Goal: Information Seeking & Learning: Learn about a topic

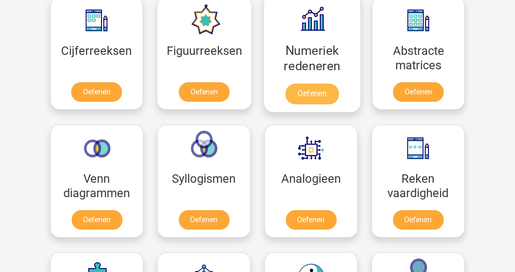
scroll to position [508, 0]
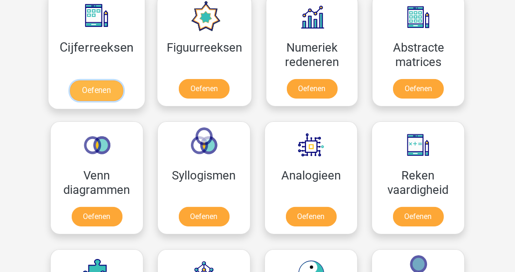
click at [112, 90] on link "Oefenen" at bounding box center [96, 91] width 53 height 20
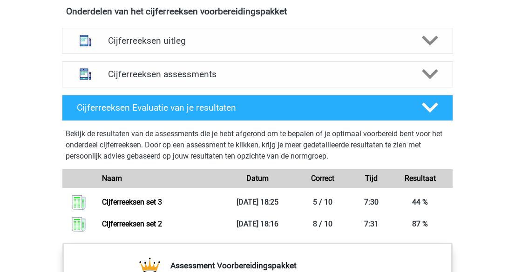
scroll to position [550, 0]
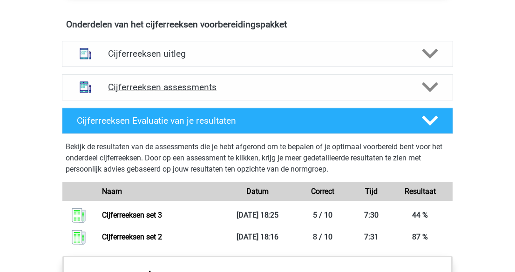
click at [422, 95] on icon at bounding box center [430, 87] width 16 height 16
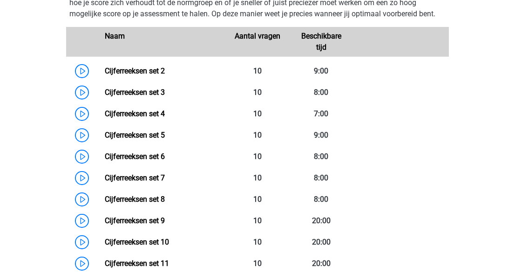
scroll to position [677, 0]
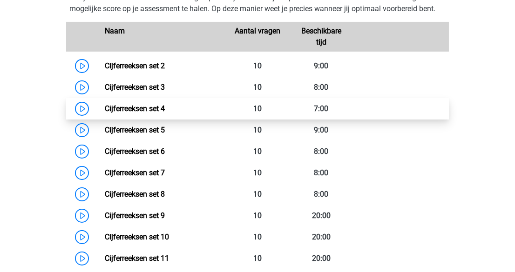
click at [105, 113] on link "Cijferreeksen set 4" at bounding box center [135, 108] width 60 height 9
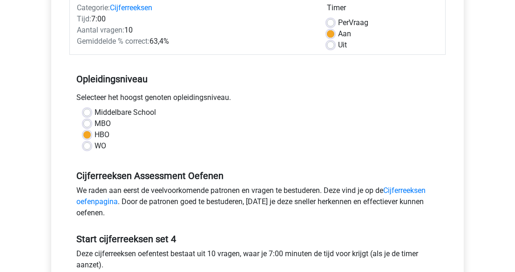
scroll to position [211, 0]
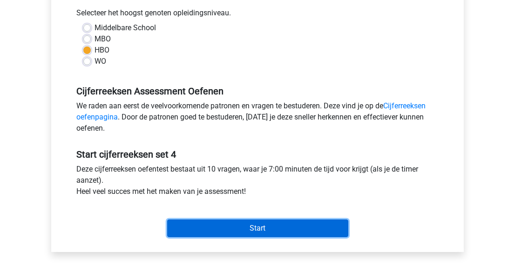
click at [293, 229] on input "Start" at bounding box center [257, 229] width 181 height 18
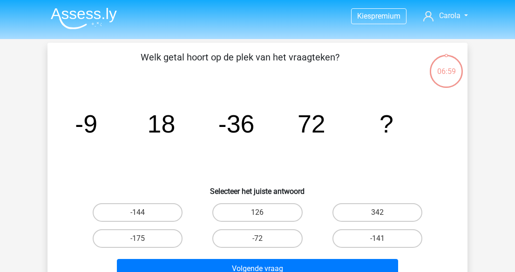
scroll to position [42, 0]
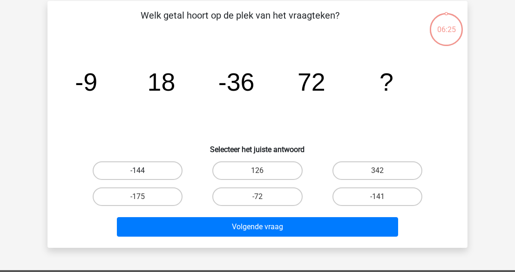
click at [158, 170] on label "-144" at bounding box center [138, 171] width 90 height 19
click at [144, 171] on input "-144" at bounding box center [141, 174] width 6 height 6
radio input "true"
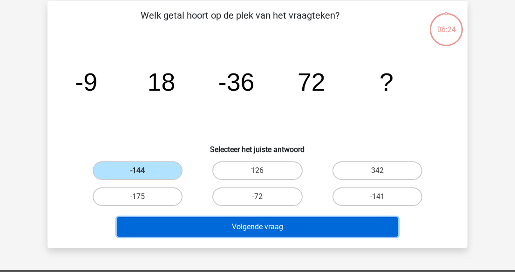
click at [250, 225] on button "Volgende vraag" at bounding box center [258, 228] width 282 height 20
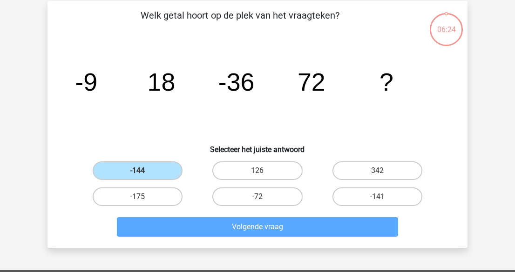
scroll to position [43, 0]
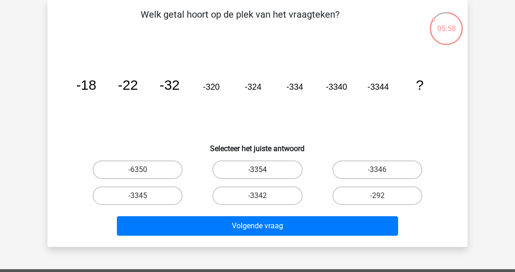
click at [272, 169] on label "-3354" at bounding box center [257, 170] width 90 height 19
click at [264, 170] on input "-3354" at bounding box center [261, 173] width 6 height 6
radio input "true"
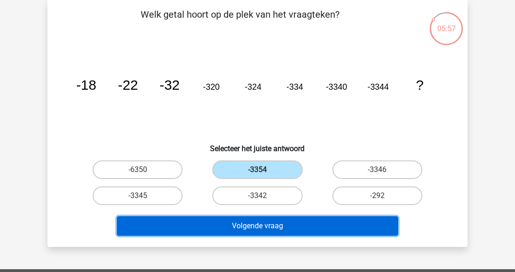
click at [267, 226] on button "Volgende vraag" at bounding box center [258, 227] width 282 height 20
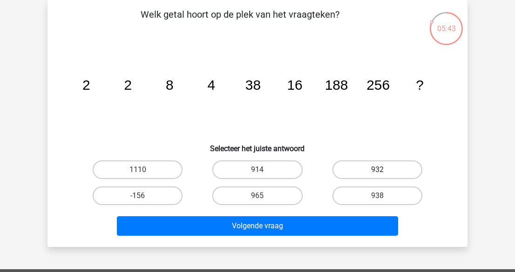
click at [364, 170] on label "932" at bounding box center [378, 170] width 90 height 19
click at [377, 170] on input "932" at bounding box center [380, 173] width 6 height 6
radio input "true"
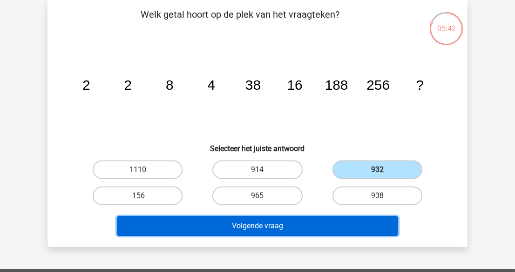
click at [347, 220] on button "Volgende vraag" at bounding box center [258, 227] width 282 height 20
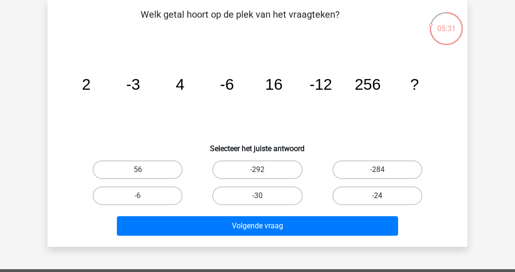
click at [371, 195] on label "-24" at bounding box center [378, 196] width 90 height 19
click at [377, 196] on input "-24" at bounding box center [380, 199] width 6 height 6
radio input "true"
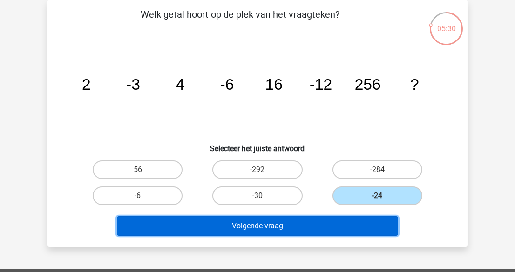
click at [364, 217] on button "Volgende vraag" at bounding box center [258, 227] width 282 height 20
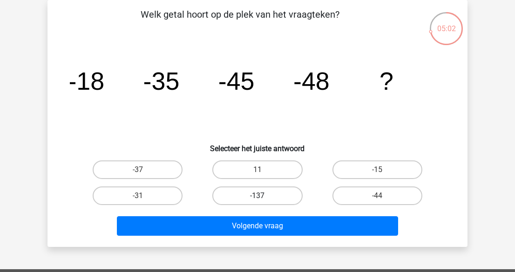
click at [279, 197] on label "-137" at bounding box center [257, 196] width 90 height 19
click at [264, 197] on input "-137" at bounding box center [261, 199] width 6 height 6
radio input "true"
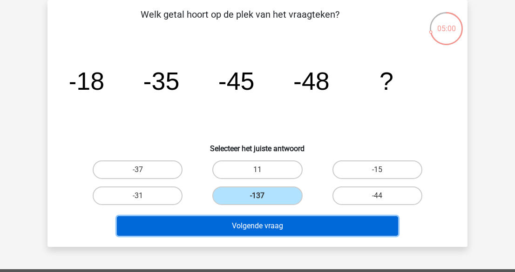
click at [258, 231] on button "Volgende vraag" at bounding box center [258, 227] width 282 height 20
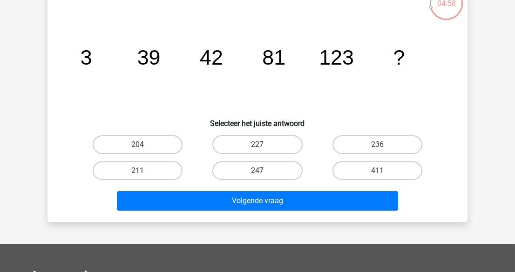
scroll to position [42, 0]
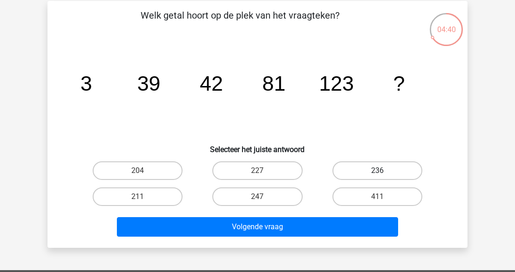
click at [395, 167] on label "236" at bounding box center [378, 171] width 90 height 19
click at [383, 171] on input "236" at bounding box center [380, 174] width 6 height 6
radio input "true"
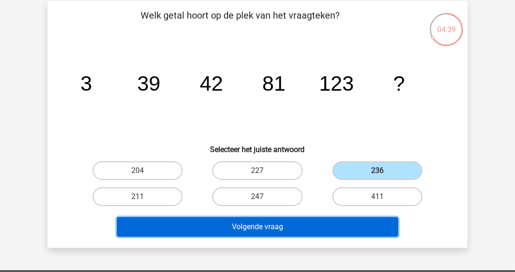
click at [320, 232] on button "Volgende vraag" at bounding box center [258, 228] width 282 height 20
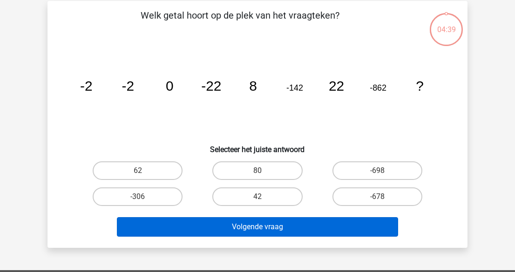
scroll to position [43, 0]
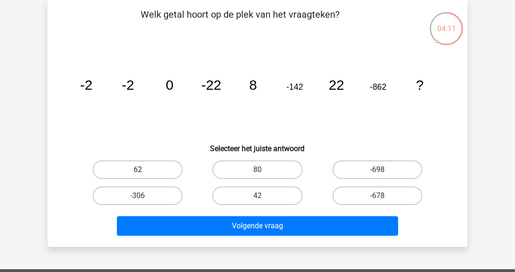
click at [156, 165] on label "62" at bounding box center [138, 170] width 90 height 19
click at [144, 170] on input "62" at bounding box center [141, 173] width 6 height 6
radio input "true"
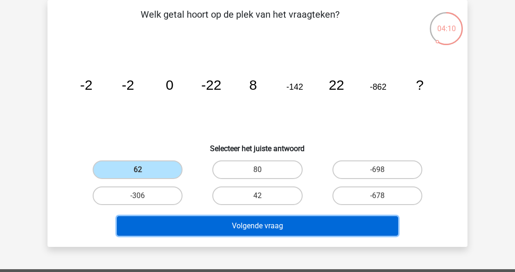
click at [254, 229] on button "Volgende vraag" at bounding box center [258, 227] width 282 height 20
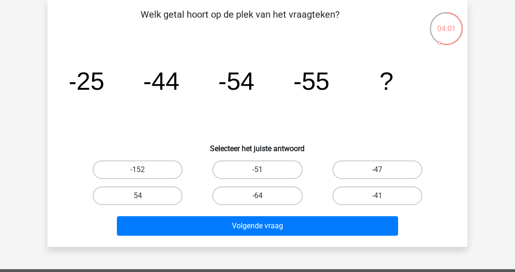
click at [259, 204] on div "-64" at bounding box center [257, 196] width 120 height 26
click at [160, 168] on label "-152" at bounding box center [138, 170] width 90 height 19
click at [144, 170] on input "-152" at bounding box center [141, 173] width 6 height 6
radio input "true"
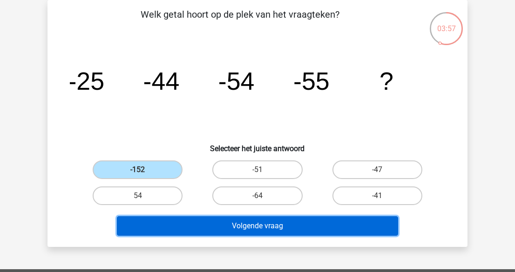
click at [213, 220] on button "Volgende vraag" at bounding box center [258, 227] width 282 height 20
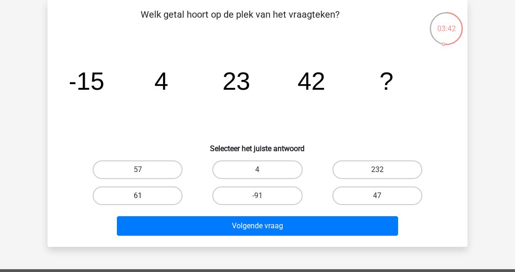
click at [177, 195] on label "61" at bounding box center [138, 196] width 90 height 19
click at [144, 196] on input "61" at bounding box center [141, 199] width 6 height 6
radio input "true"
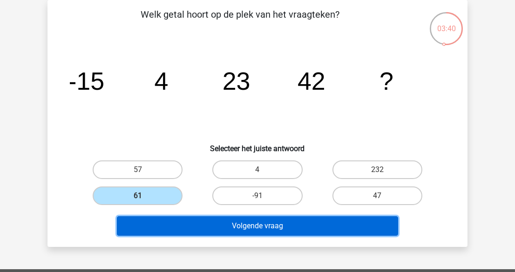
click at [217, 222] on button "Volgende vraag" at bounding box center [258, 227] width 282 height 20
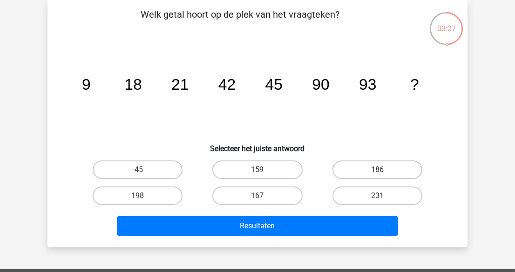
click at [352, 169] on label "186" at bounding box center [378, 170] width 90 height 19
click at [377, 170] on input "186" at bounding box center [380, 173] width 6 height 6
radio input "true"
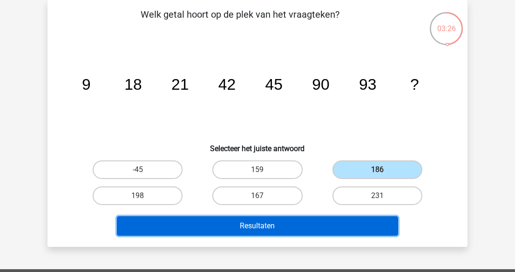
click at [295, 220] on button "Resultaten" at bounding box center [258, 227] width 282 height 20
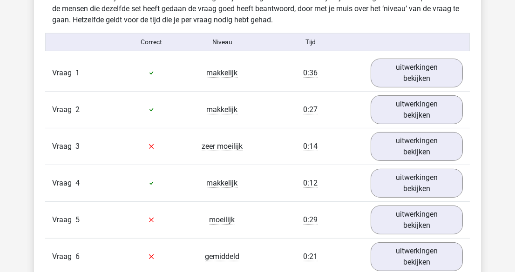
scroll to position [762, 0]
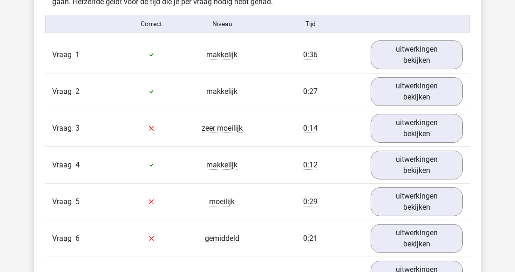
click at [87, 123] on div "Vraag 3" at bounding box center [80, 128] width 71 height 11
click at [59, 123] on span "Vraag" at bounding box center [63, 128] width 23 height 11
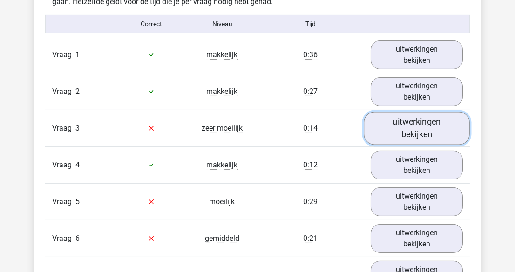
click at [387, 136] on link "uitwerkingen bekijken" at bounding box center [417, 128] width 106 height 33
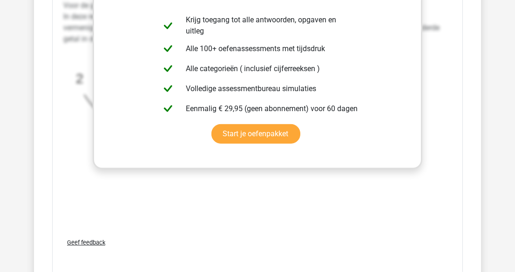
scroll to position [1313, 0]
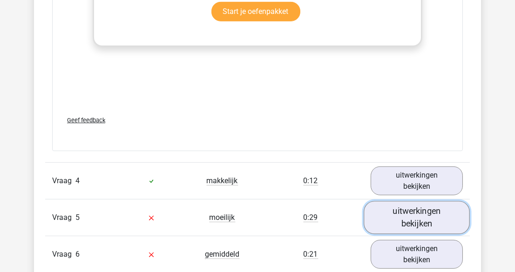
click at [418, 210] on link "uitwerkingen bekijken" at bounding box center [417, 218] width 106 height 33
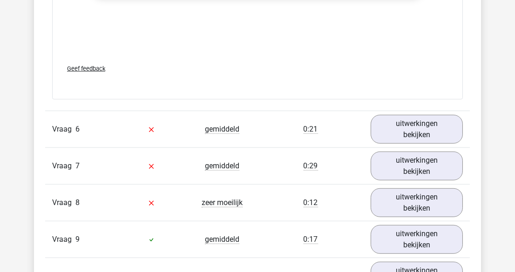
scroll to position [2032, 0]
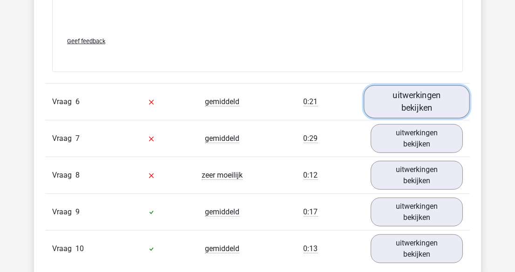
click at [388, 101] on link "uitwerkingen bekijken" at bounding box center [417, 102] width 106 height 33
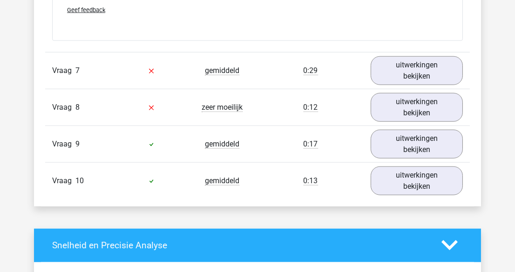
scroll to position [2668, 0]
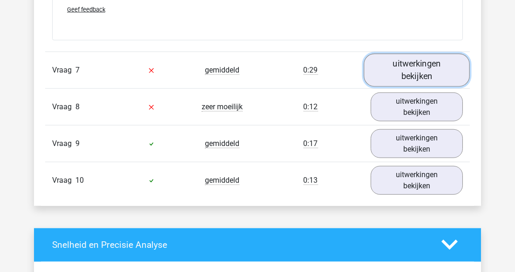
click at [402, 70] on link "uitwerkingen bekijken" at bounding box center [417, 70] width 106 height 33
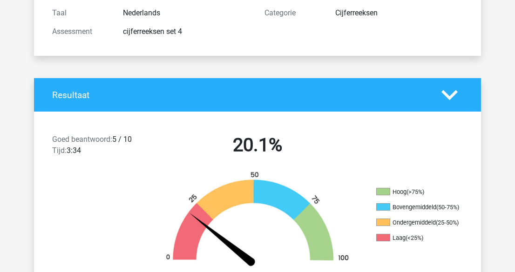
scroll to position [0, 0]
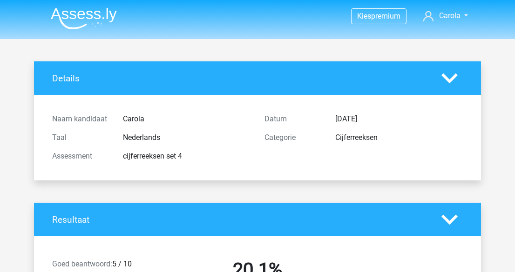
click at [451, 218] on icon at bounding box center [450, 220] width 16 height 16
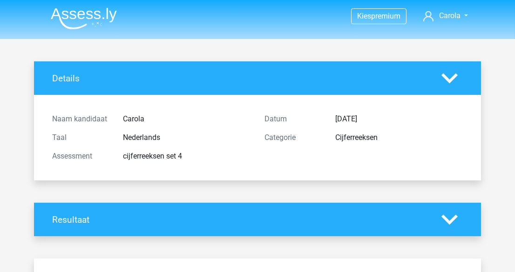
click at [451, 218] on icon at bounding box center [450, 220] width 16 height 16
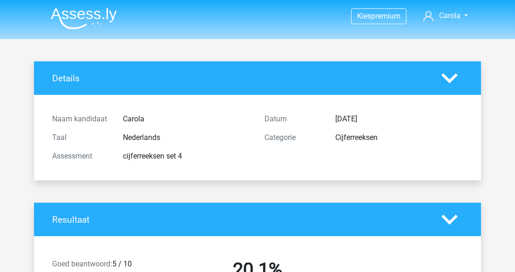
click at [78, 15] on img at bounding box center [84, 18] width 66 height 22
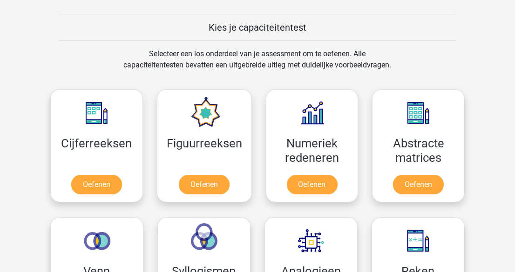
scroll to position [381, 0]
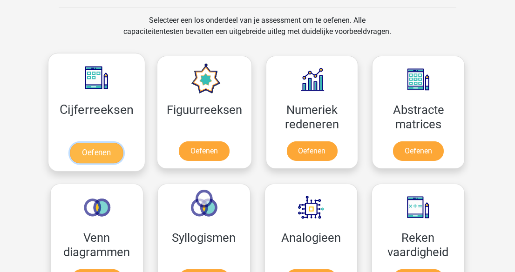
click at [104, 151] on link "Oefenen" at bounding box center [96, 153] width 53 height 20
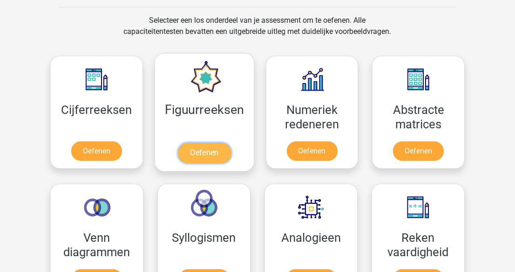
click at [230, 152] on link "Oefenen" at bounding box center [203, 153] width 53 height 20
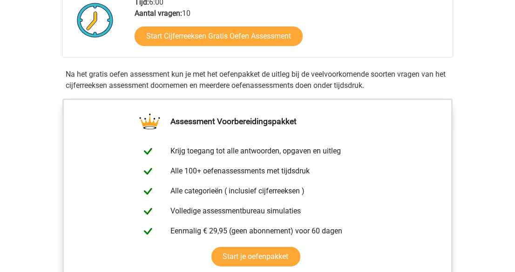
scroll to position [127, 0]
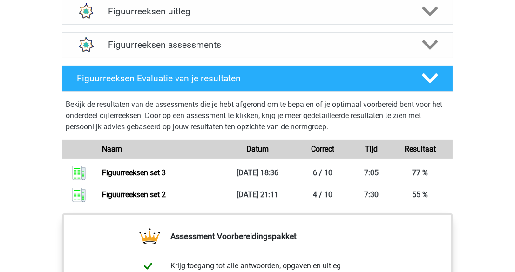
scroll to position [508, 0]
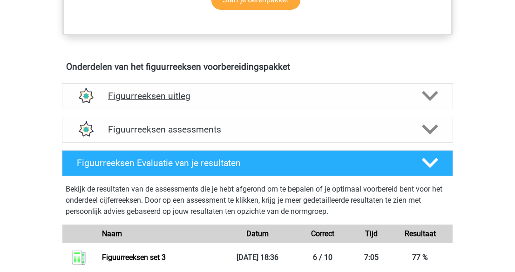
click at [432, 88] on icon at bounding box center [430, 96] width 16 height 16
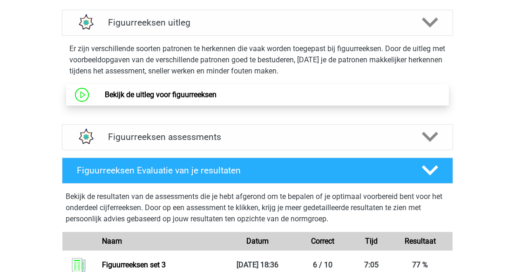
scroll to position [592, 0]
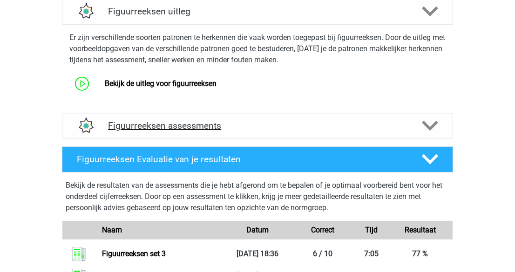
click at [417, 122] on div at bounding box center [429, 126] width 31 height 16
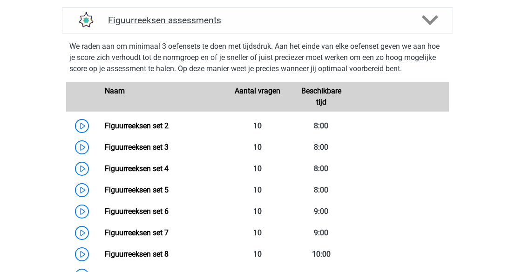
scroll to position [720, 0]
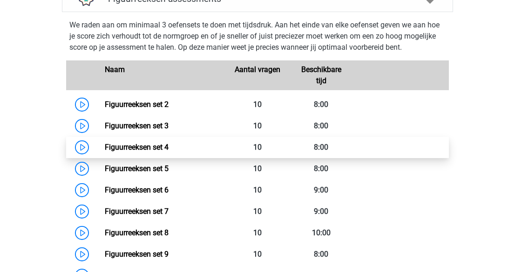
click at [105, 143] on link "Figuurreeksen set 4" at bounding box center [137, 147] width 64 height 9
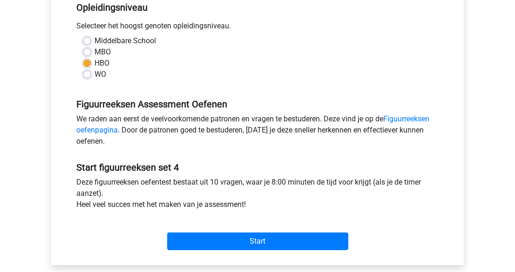
scroll to position [211, 0]
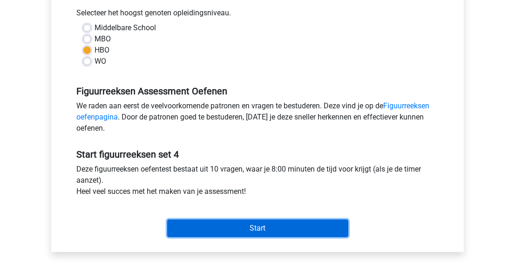
click at [286, 227] on input "Start" at bounding box center [257, 229] width 181 height 18
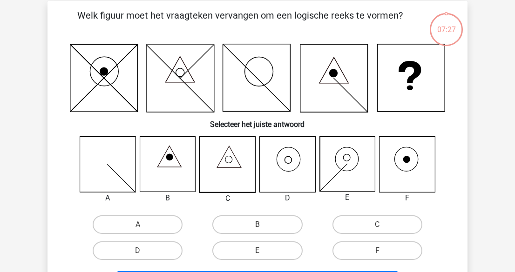
scroll to position [84, 0]
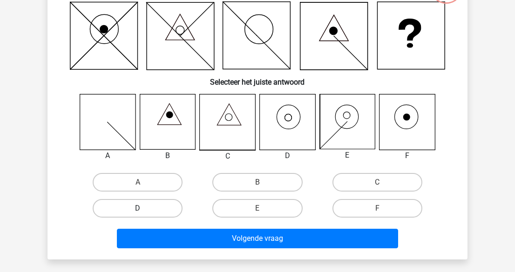
click at [152, 203] on label "D" at bounding box center [138, 208] width 90 height 19
click at [144, 209] on input "D" at bounding box center [141, 212] width 6 height 6
radio input "true"
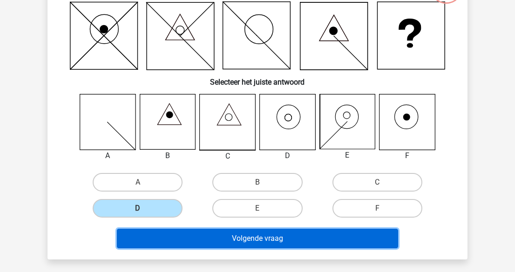
click at [210, 233] on button "Volgende vraag" at bounding box center [258, 239] width 282 height 20
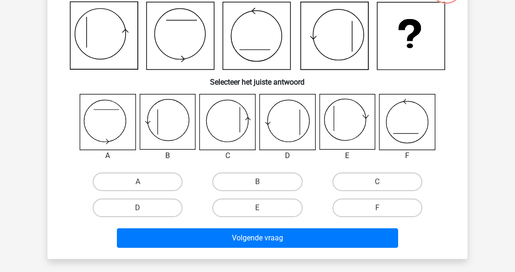
scroll to position [43, 0]
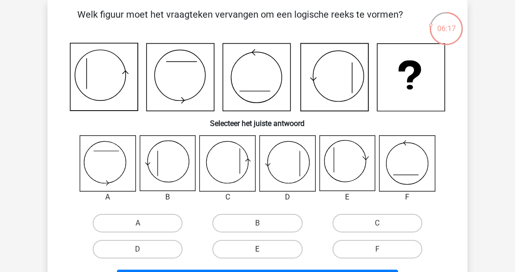
click at [265, 244] on label "E" at bounding box center [257, 249] width 90 height 19
click at [264, 250] on input "E" at bounding box center [261, 253] width 6 height 6
radio input "true"
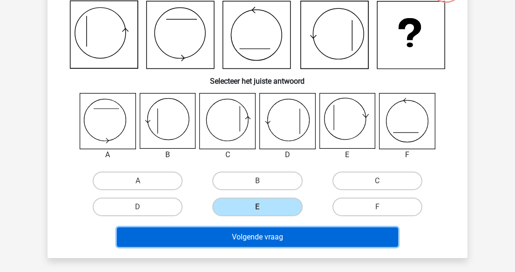
click at [280, 239] on button "Volgende vraag" at bounding box center [258, 238] width 282 height 20
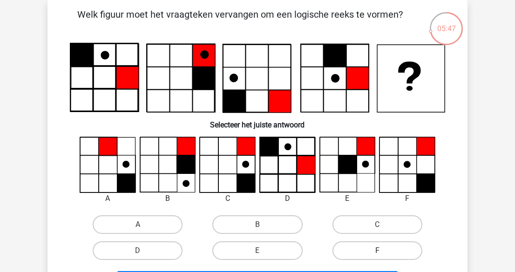
click at [372, 252] on label "F" at bounding box center [378, 251] width 90 height 19
click at [377, 252] on input "F" at bounding box center [380, 254] width 6 height 6
radio input "true"
click at [364, 227] on label "C" at bounding box center [378, 225] width 90 height 19
click at [377, 227] on input "C" at bounding box center [380, 228] width 6 height 6
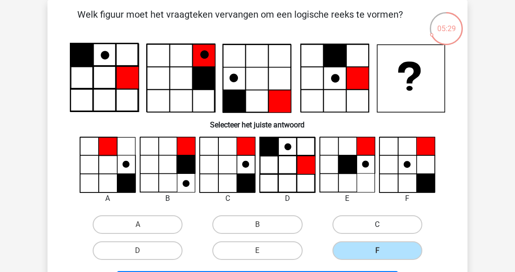
radio input "true"
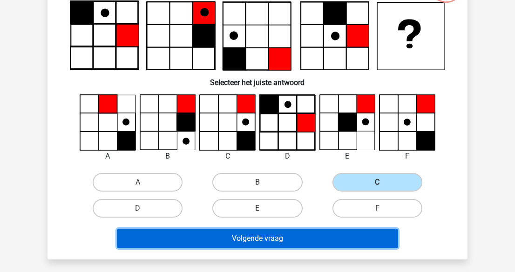
click at [369, 235] on button "Volgende vraag" at bounding box center [258, 239] width 282 height 20
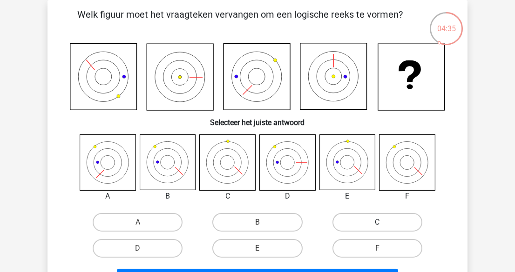
click at [401, 218] on label "C" at bounding box center [378, 222] width 90 height 19
click at [383, 223] on input "C" at bounding box center [380, 226] width 6 height 6
radio input "true"
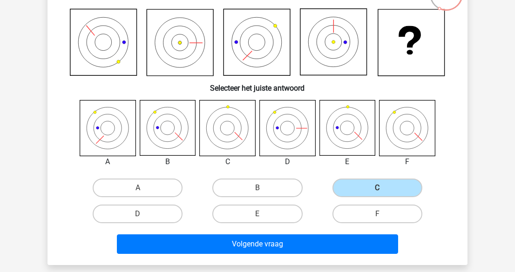
scroll to position [85, 0]
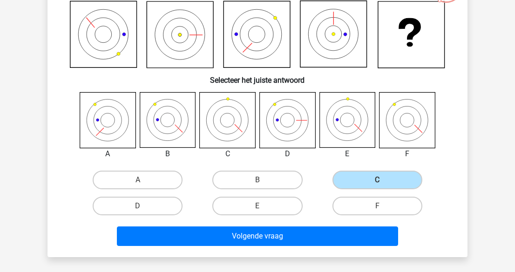
click at [321, 247] on div "Volgende vraag" at bounding box center [258, 238] width 360 height 23
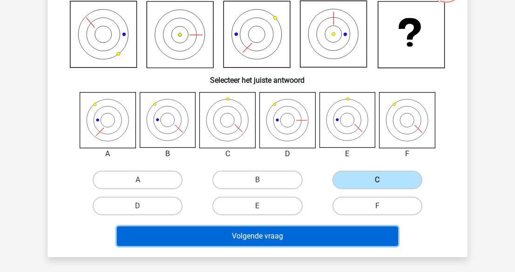
click at [320, 238] on button "Volgende vraag" at bounding box center [258, 237] width 282 height 20
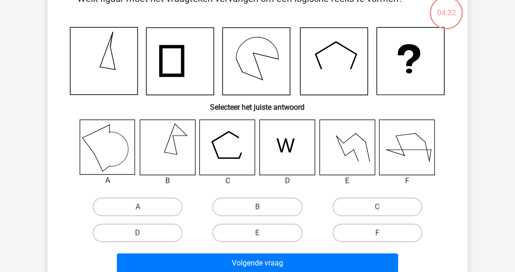
scroll to position [43, 0]
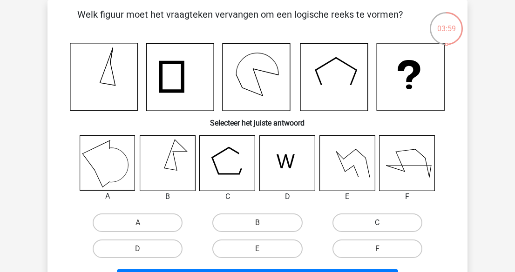
click at [393, 223] on label "C" at bounding box center [378, 223] width 90 height 19
click at [383, 223] on input "C" at bounding box center [380, 226] width 6 height 6
radio input "true"
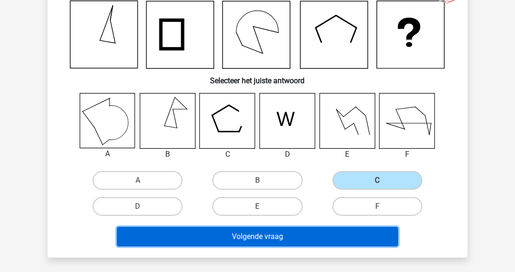
click at [364, 234] on button "Volgende vraag" at bounding box center [258, 237] width 282 height 20
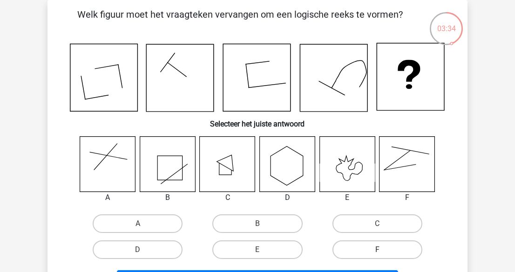
click at [381, 244] on label "F" at bounding box center [378, 250] width 90 height 19
click at [381, 250] on input "F" at bounding box center [380, 253] width 6 height 6
radio input "true"
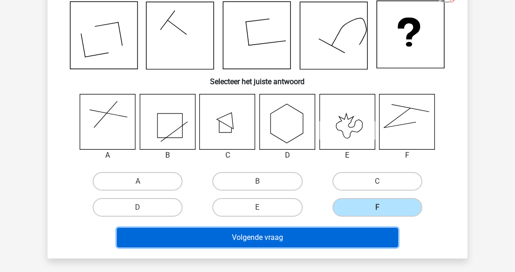
click at [370, 235] on button "Volgende vraag" at bounding box center [258, 238] width 282 height 20
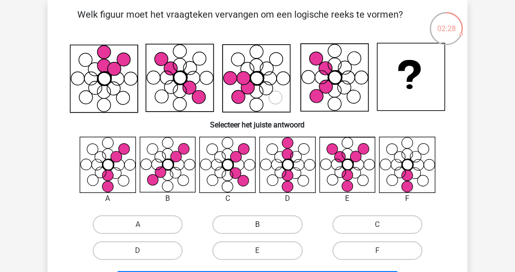
click at [279, 221] on label "B" at bounding box center [257, 225] width 90 height 19
click at [264, 225] on input "B" at bounding box center [261, 228] width 6 height 6
radio input "true"
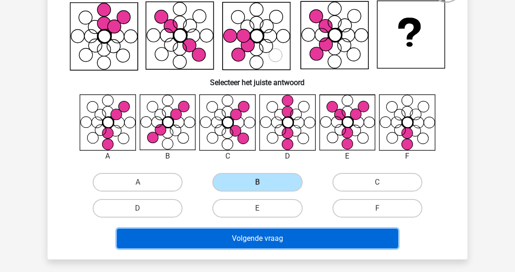
click at [303, 237] on button "Volgende vraag" at bounding box center [258, 239] width 282 height 20
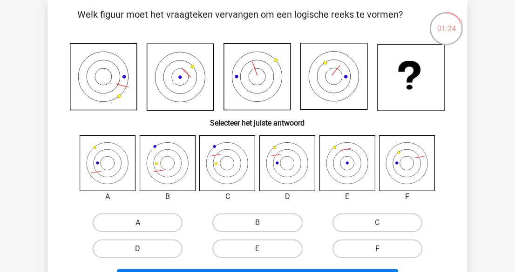
click at [123, 249] on label "D" at bounding box center [138, 249] width 90 height 19
click at [138, 249] on input "D" at bounding box center [141, 252] width 6 height 6
radio input "true"
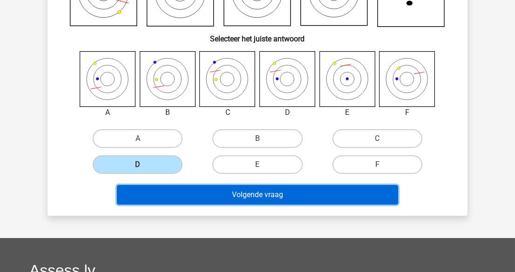
click at [269, 191] on button "Volgende vraag" at bounding box center [258, 195] width 282 height 20
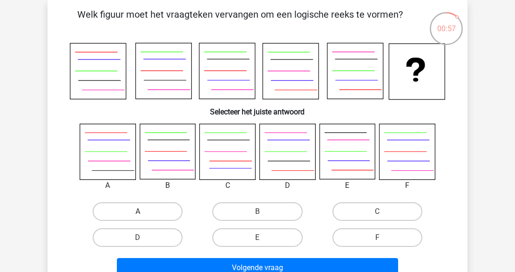
click at [156, 211] on label "A" at bounding box center [138, 212] width 90 height 19
click at [144, 212] on input "A" at bounding box center [141, 215] width 6 height 6
radio input "true"
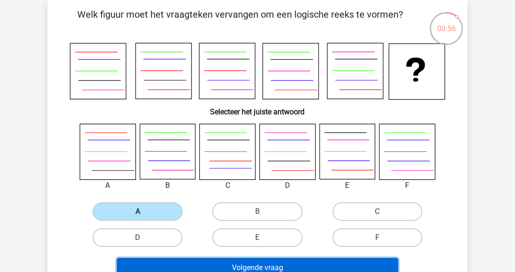
click at [273, 263] on button "Volgende vraag" at bounding box center [258, 269] width 282 height 20
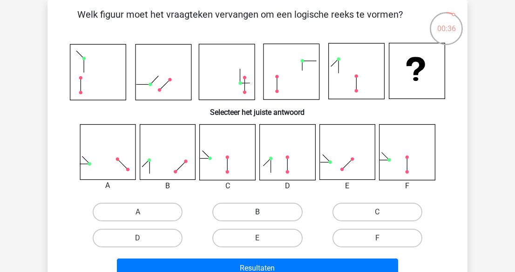
click at [253, 206] on label "B" at bounding box center [257, 212] width 90 height 19
click at [258, 212] on input "B" at bounding box center [261, 215] width 6 height 6
radio input "true"
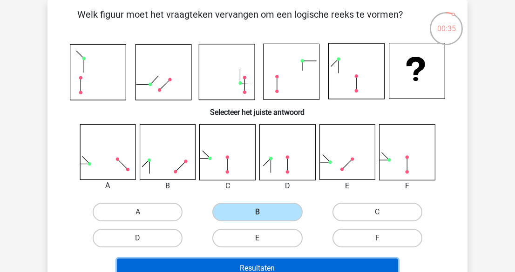
click at [284, 263] on button "Resultaten" at bounding box center [258, 269] width 282 height 20
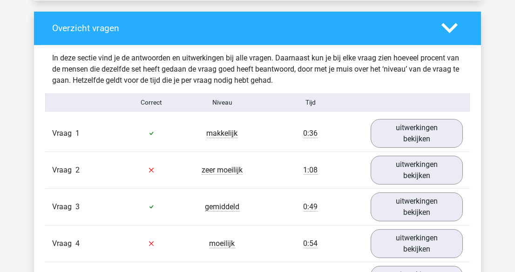
scroll to position [720, 0]
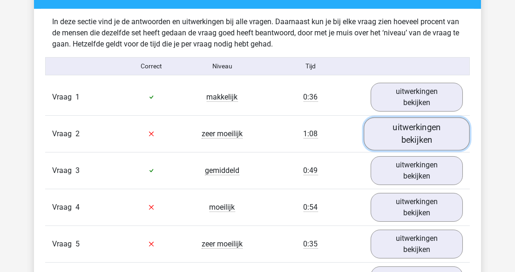
click at [407, 143] on link "uitwerkingen bekijken" at bounding box center [417, 133] width 106 height 33
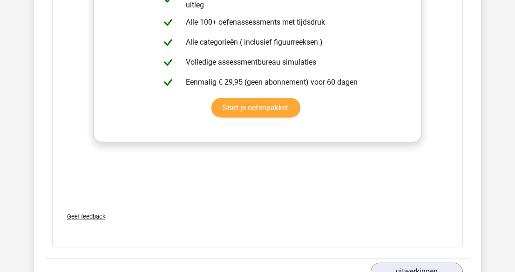
scroll to position [1482, 0]
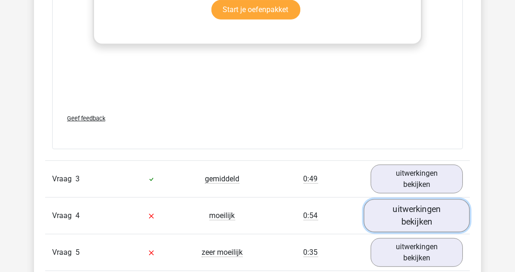
click at [404, 212] on link "uitwerkingen bekijken" at bounding box center [417, 215] width 106 height 33
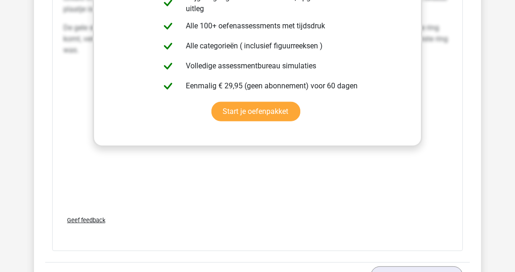
scroll to position [2371, 0]
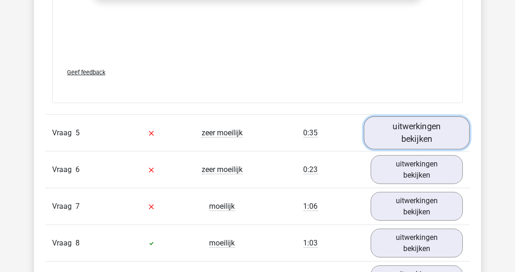
click at [397, 131] on link "uitwerkingen bekijken" at bounding box center [417, 132] width 106 height 33
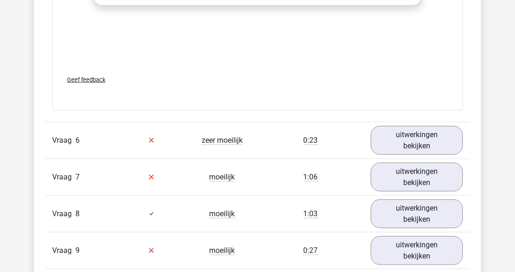
scroll to position [3176, 0]
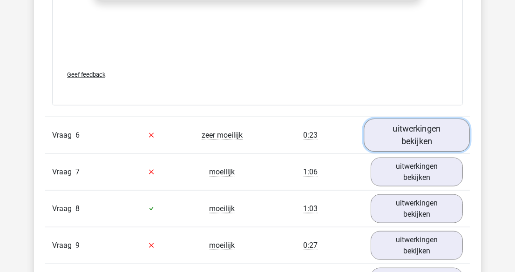
click at [396, 133] on link "uitwerkingen bekijken" at bounding box center [417, 135] width 106 height 33
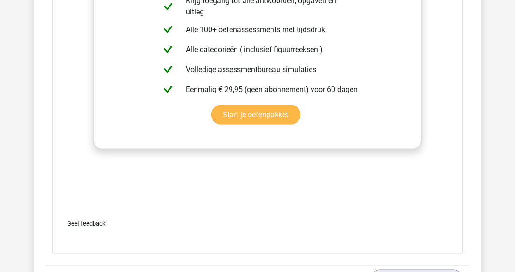
scroll to position [3938, 0]
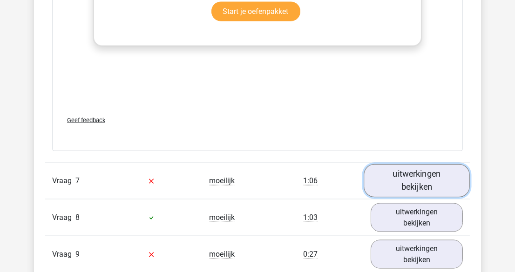
click at [391, 168] on link "uitwerkingen bekijken" at bounding box center [417, 181] width 106 height 33
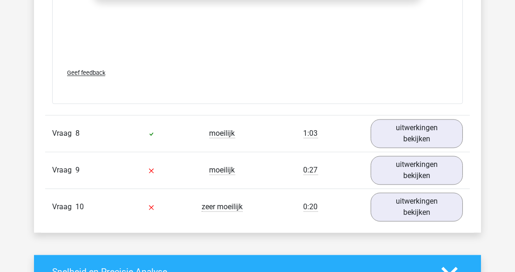
scroll to position [4827, 0]
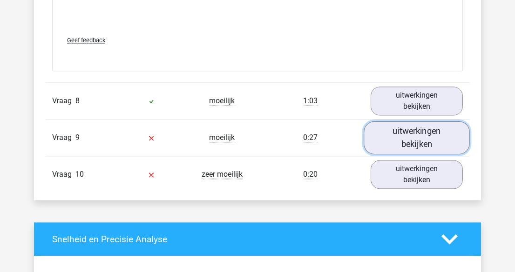
click at [403, 132] on link "uitwerkingen bekijken" at bounding box center [417, 138] width 106 height 33
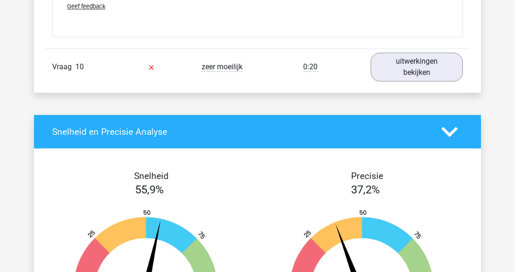
scroll to position [5674, 0]
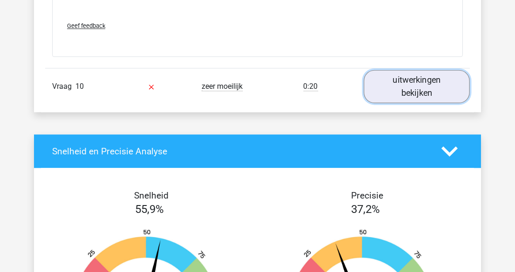
click at [394, 91] on link "uitwerkingen bekijken" at bounding box center [417, 86] width 106 height 33
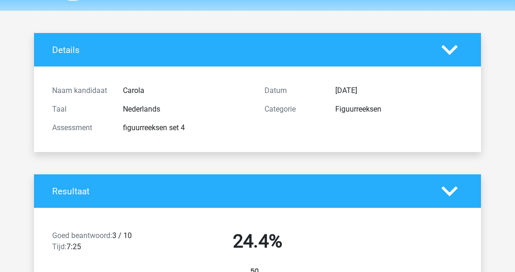
scroll to position [0, 0]
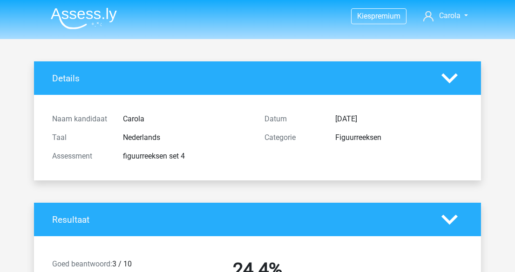
click at [83, 22] on img at bounding box center [84, 18] width 66 height 22
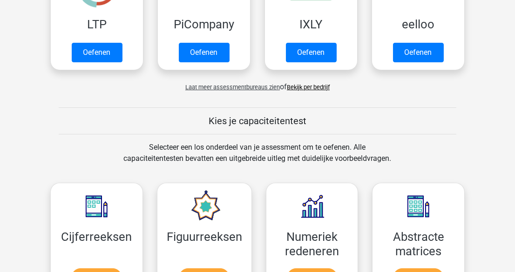
scroll to position [381, 0]
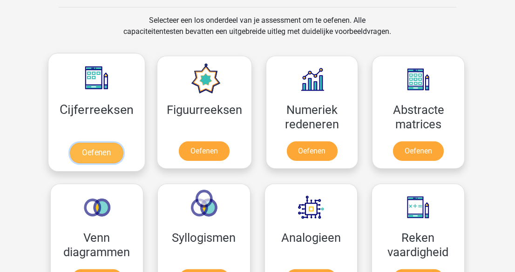
click at [89, 151] on link "Oefenen" at bounding box center [96, 153] width 53 height 20
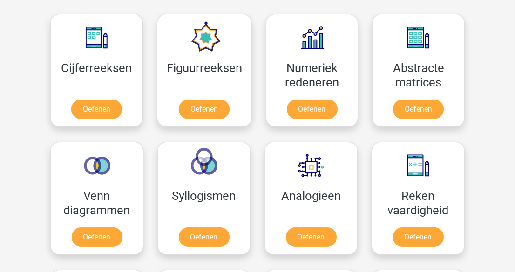
scroll to position [508, 0]
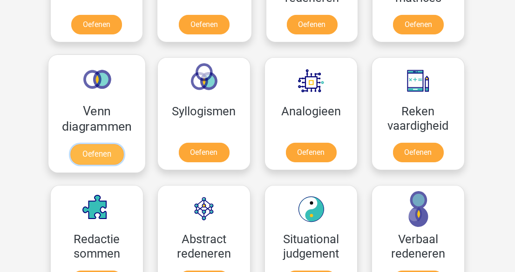
click at [86, 151] on link "Oefenen" at bounding box center [96, 154] width 53 height 20
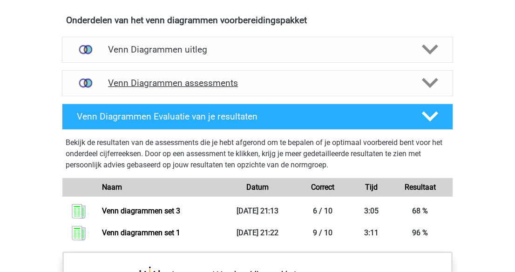
scroll to position [465, 0]
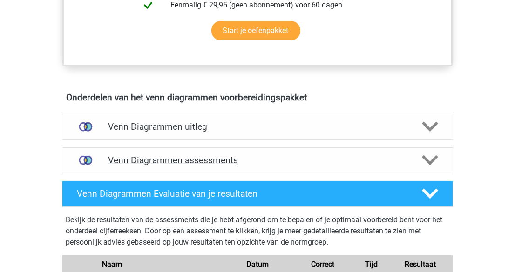
click at [433, 160] on polygon at bounding box center [430, 161] width 16 height 10
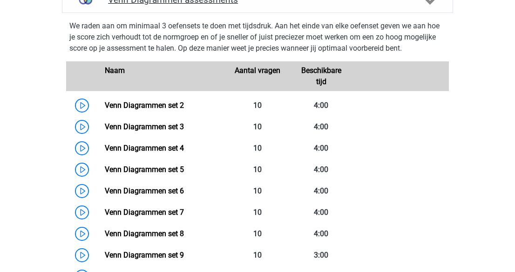
scroll to position [635, 0]
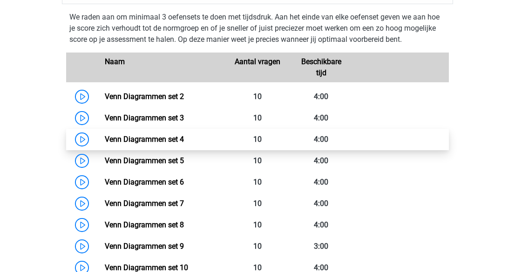
click at [105, 135] on link "Venn Diagrammen set 4" at bounding box center [144, 139] width 79 height 9
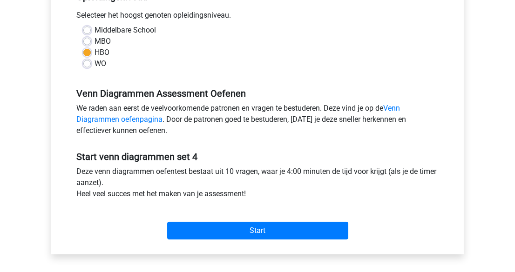
scroll to position [211, 0]
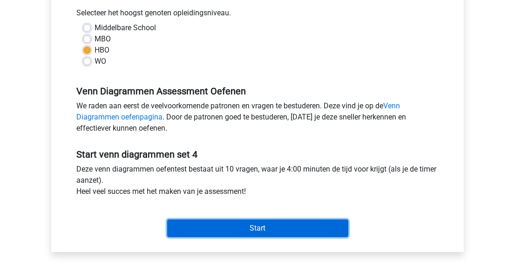
click at [246, 224] on input "Start" at bounding box center [257, 229] width 181 height 18
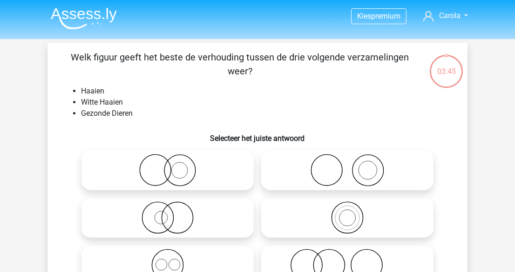
click at [157, 221] on icon at bounding box center [167, 218] width 165 height 33
click at [168, 213] on input "radio" at bounding box center [171, 210] width 6 height 6
radio input "true"
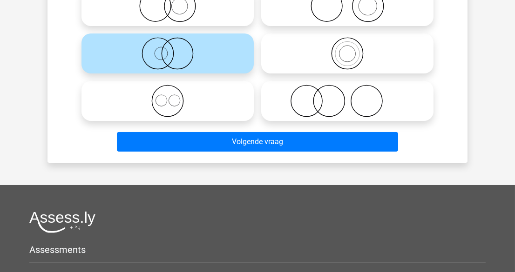
scroll to position [169, 0]
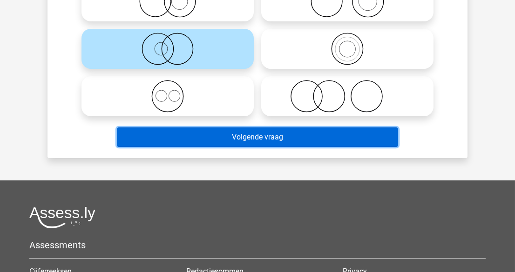
click at [225, 134] on button "Volgende vraag" at bounding box center [258, 138] width 282 height 20
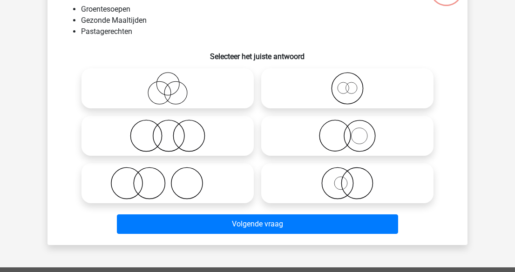
scroll to position [43, 0]
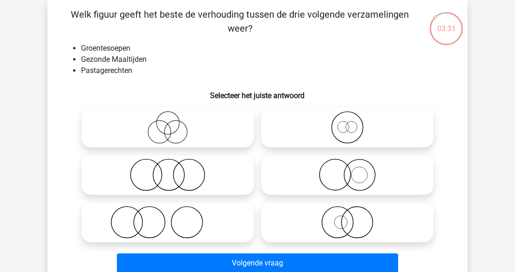
click at [194, 177] on icon at bounding box center [167, 175] width 165 height 33
click at [174, 170] on input "radio" at bounding box center [171, 167] width 6 height 6
radio input "true"
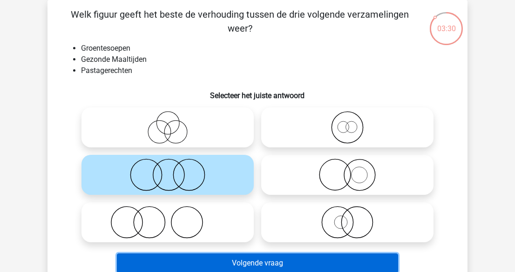
click at [296, 263] on button "Volgende vraag" at bounding box center [258, 264] width 282 height 20
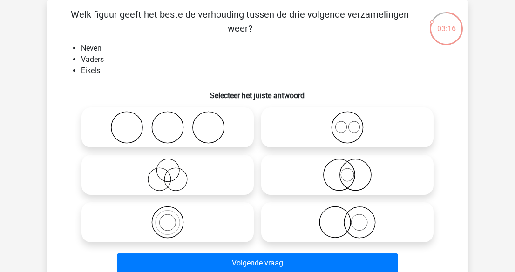
click at [243, 182] on icon at bounding box center [167, 175] width 165 height 33
click at [174, 170] on input "radio" at bounding box center [171, 167] width 6 height 6
radio input "true"
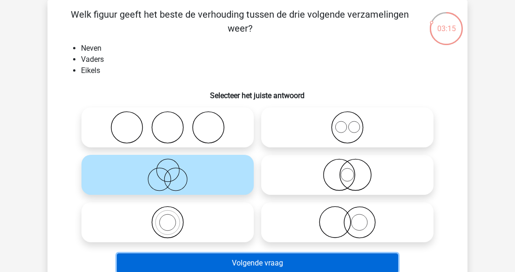
click at [292, 261] on button "Volgende vraag" at bounding box center [258, 264] width 282 height 20
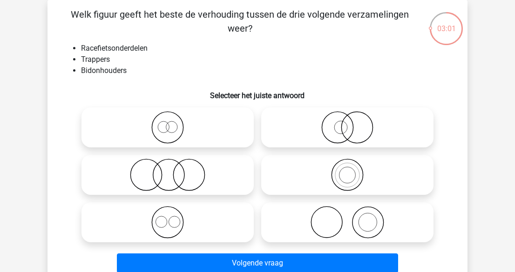
click at [166, 157] on label at bounding box center [168, 175] width 172 height 40
click at [168, 164] on input "radio" at bounding box center [171, 167] width 6 height 6
radio input "true"
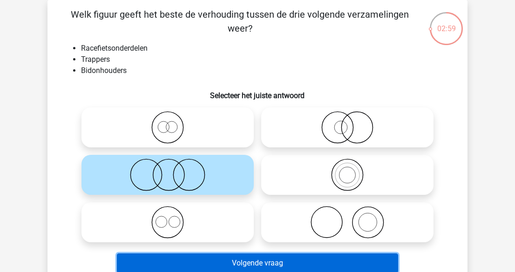
click at [253, 260] on button "Volgende vraag" at bounding box center [258, 264] width 282 height 20
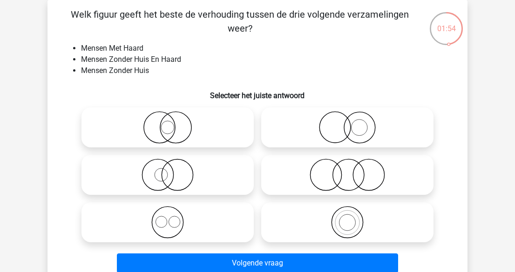
click at [357, 137] on icon at bounding box center [347, 127] width 165 height 33
click at [354, 123] on input "radio" at bounding box center [350, 120] width 6 height 6
radio input "true"
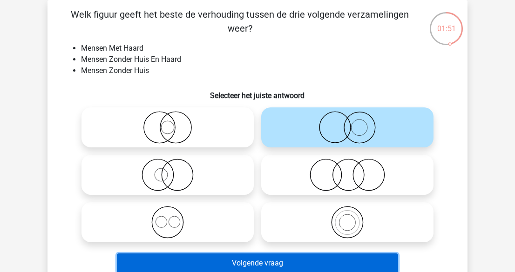
click at [329, 261] on button "Volgende vraag" at bounding box center [258, 264] width 282 height 20
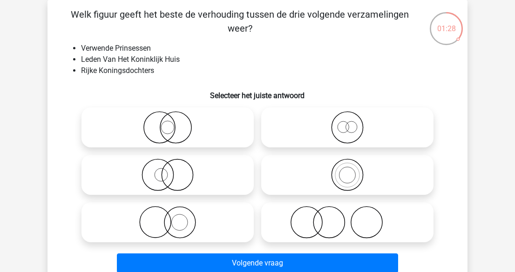
click at [341, 129] on icon at bounding box center [347, 127] width 165 height 33
click at [347, 123] on input "radio" at bounding box center [350, 120] width 6 height 6
radio input "true"
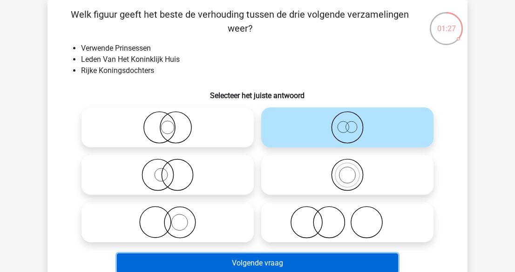
click at [362, 260] on button "Volgende vraag" at bounding box center [258, 264] width 282 height 20
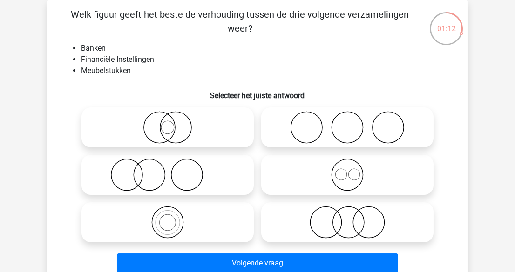
click at [163, 130] on icon at bounding box center [167, 127] width 165 height 33
click at [168, 123] on input "radio" at bounding box center [171, 120] width 6 height 6
radio input "true"
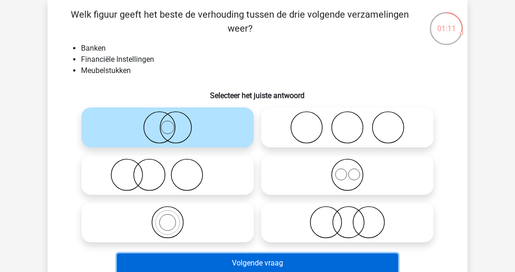
click at [266, 257] on button "Volgende vraag" at bounding box center [258, 264] width 282 height 20
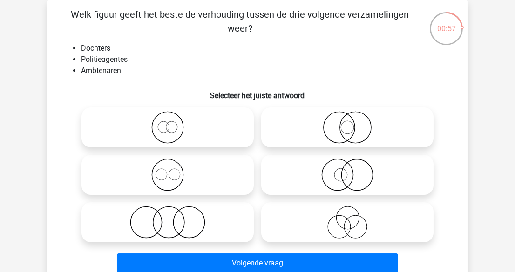
click at [372, 183] on icon at bounding box center [347, 175] width 165 height 33
click at [354, 170] on input "radio" at bounding box center [350, 167] width 6 height 6
radio input "true"
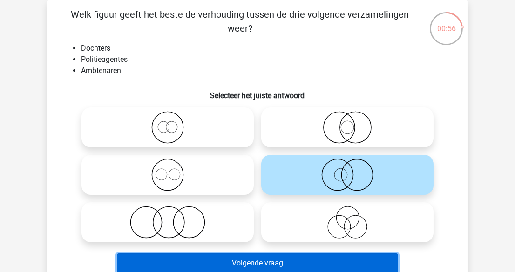
click at [349, 258] on button "Volgende vraag" at bounding box center [258, 264] width 282 height 20
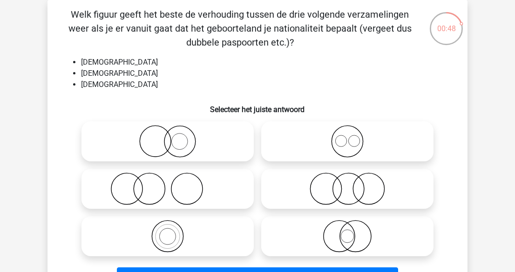
click at [355, 132] on icon at bounding box center [347, 141] width 165 height 33
click at [354, 132] on input "radio" at bounding box center [350, 134] width 6 height 6
radio input "true"
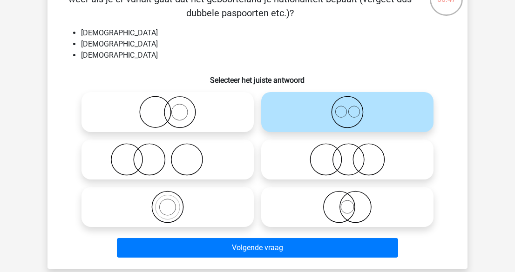
scroll to position [85, 0]
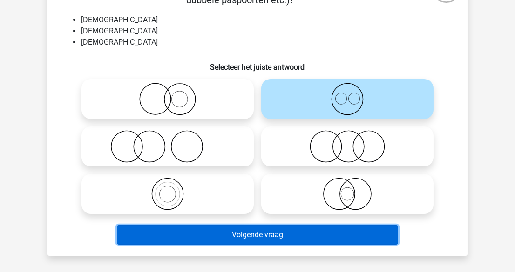
click at [347, 238] on button "Volgende vraag" at bounding box center [258, 235] width 282 height 20
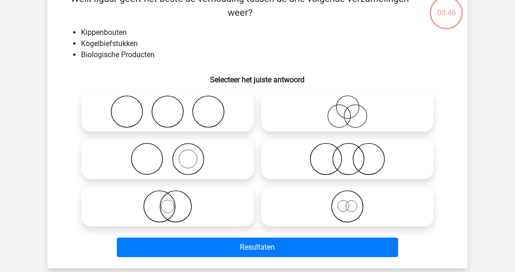
scroll to position [43, 0]
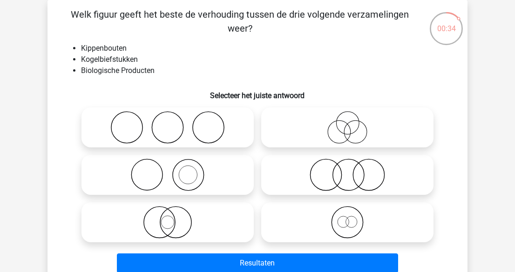
click at [335, 180] on icon at bounding box center [347, 175] width 165 height 33
click at [347, 170] on input "radio" at bounding box center [350, 167] width 6 height 6
radio input "true"
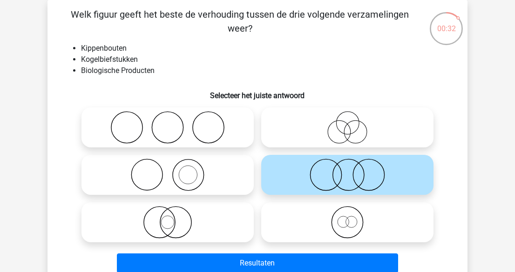
click at [333, 252] on div "Resultaten" at bounding box center [257, 261] width 390 height 31
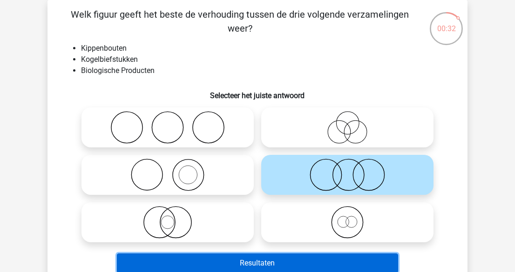
click at [333, 254] on button "Resultaten" at bounding box center [258, 264] width 282 height 20
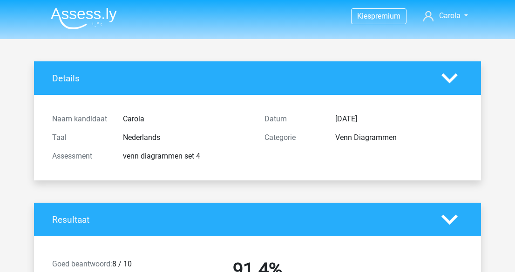
click at [86, 17] on img at bounding box center [84, 18] width 66 height 22
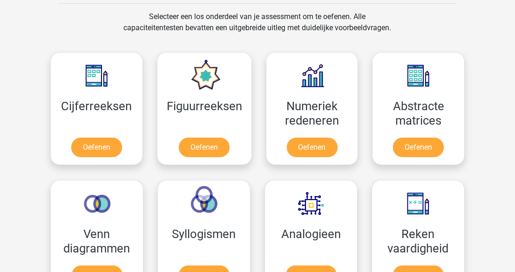
scroll to position [381, 0]
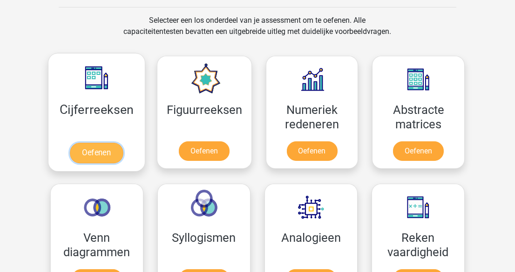
click at [95, 150] on link "Oefenen" at bounding box center [96, 153] width 53 height 20
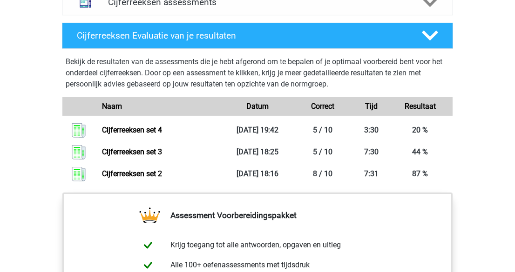
scroll to position [550, 0]
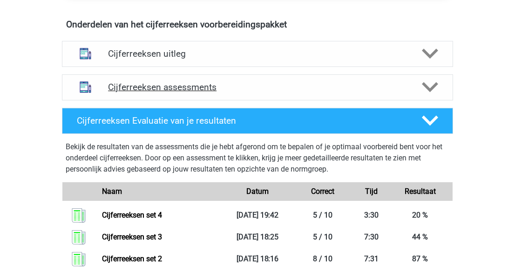
click at [422, 93] on polygon at bounding box center [430, 87] width 16 height 10
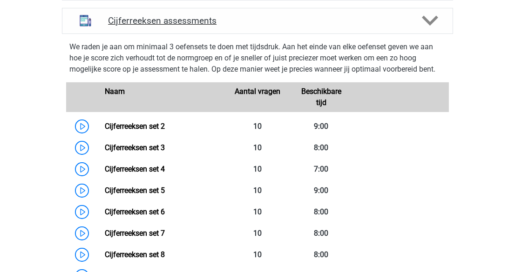
scroll to position [720, 0]
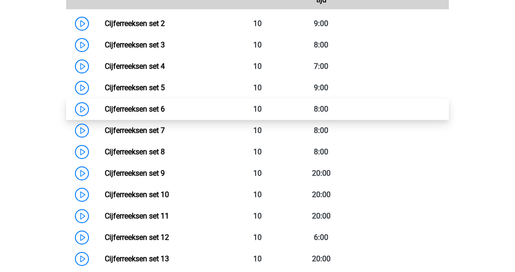
click at [105, 114] on link "Cijferreeksen set 6" at bounding box center [135, 109] width 60 height 9
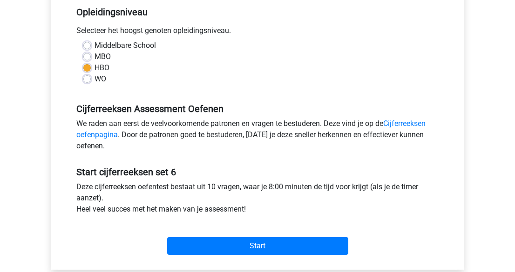
scroll to position [211, 0]
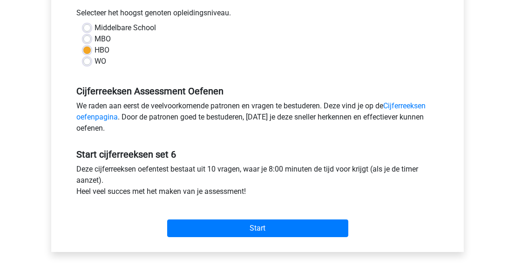
click at [276, 238] on div "Start" at bounding box center [257, 221] width 376 height 40
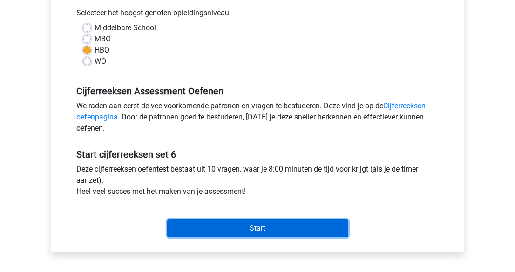
click at [278, 231] on input "Start" at bounding box center [257, 229] width 181 height 18
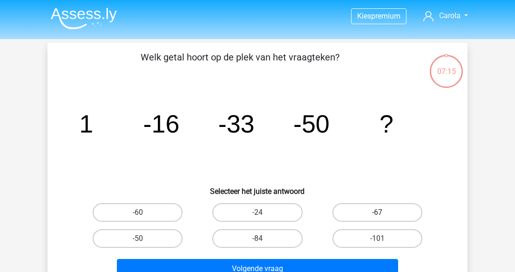
click at [360, 216] on label "-67" at bounding box center [378, 213] width 90 height 19
click at [377, 216] on input "-67" at bounding box center [380, 216] width 6 height 6
radio input "true"
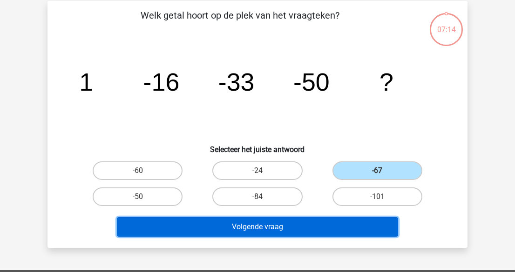
click at [324, 226] on button "Volgende vraag" at bounding box center [258, 228] width 282 height 20
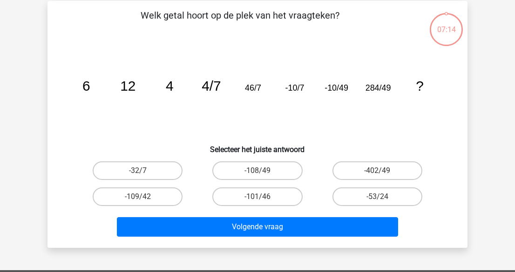
scroll to position [43, 0]
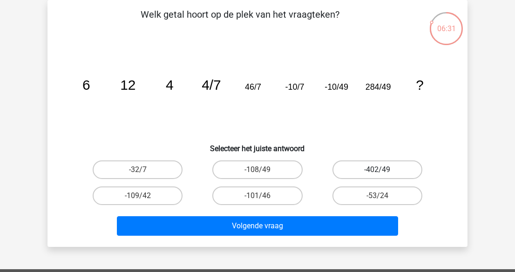
click at [367, 168] on label "-402/49" at bounding box center [378, 170] width 90 height 19
click at [377, 170] on input "-402/49" at bounding box center [380, 173] width 6 height 6
radio input "true"
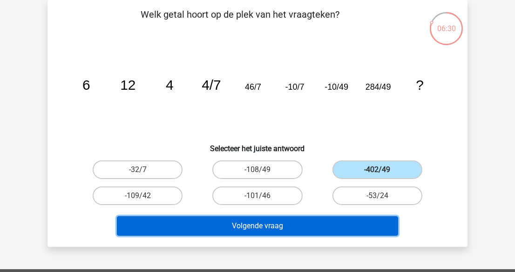
click at [353, 228] on button "Volgende vraag" at bounding box center [258, 227] width 282 height 20
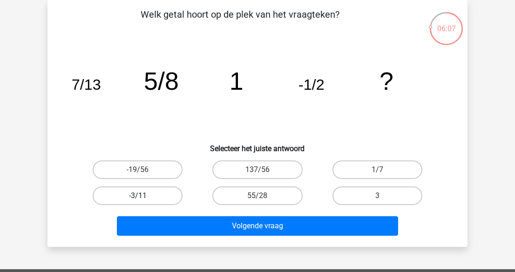
click at [147, 190] on label "-3/11" at bounding box center [138, 196] width 90 height 19
click at [144, 196] on input "-3/11" at bounding box center [141, 199] width 6 height 6
radio input "true"
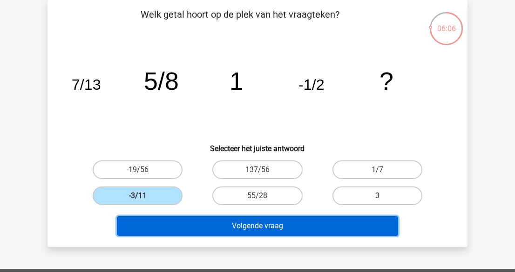
click at [259, 227] on button "Volgende vraag" at bounding box center [258, 227] width 282 height 20
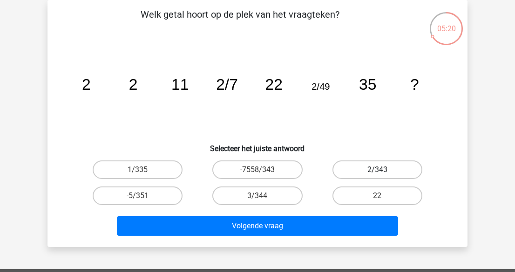
click at [360, 169] on label "2/343" at bounding box center [378, 170] width 90 height 19
click at [377, 170] on input "2/343" at bounding box center [380, 173] width 6 height 6
radio input "true"
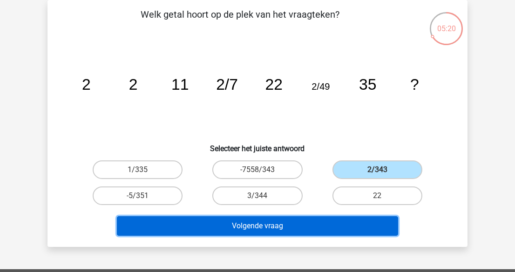
click at [330, 228] on button "Volgende vraag" at bounding box center [258, 227] width 282 height 20
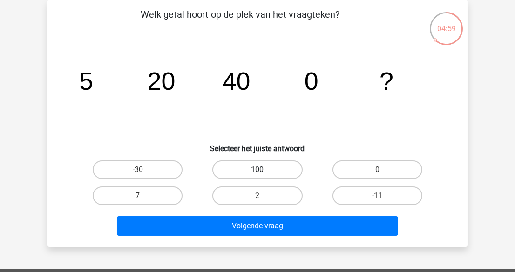
click at [275, 167] on label "100" at bounding box center [257, 170] width 90 height 19
click at [264, 170] on input "100" at bounding box center [261, 173] width 6 height 6
radio input "true"
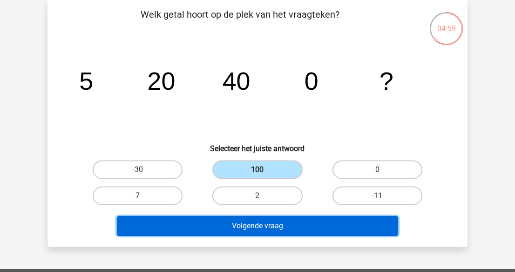
click at [278, 222] on button "Volgende vraag" at bounding box center [258, 227] width 282 height 20
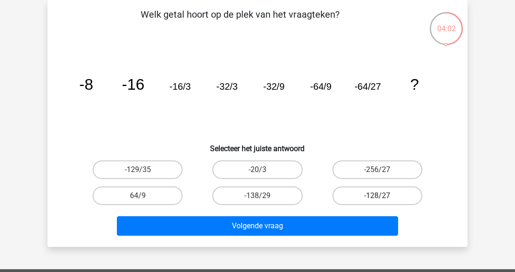
click at [391, 193] on label "-128/27" at bounding box center [378, 196] width 90 height 19
click at [383, 196] on input "-128/27" at bounding box center [380, 199] width 6 height 6
radio input "true"
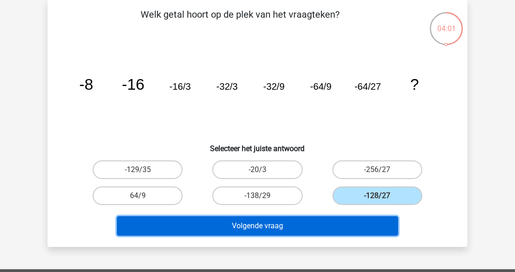
click at [334, 224] on button "Volgende vraag" at bounding box center [258, 227] width 282 height 20
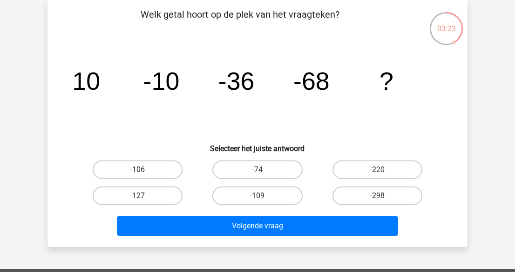
click at [130, 178] on label "-106" at bounding box center [138, 170] width 90 height 19
click at [138, 176] on input "-106" at bounding box center [141, 173] width 6 height 6
radio input "true"
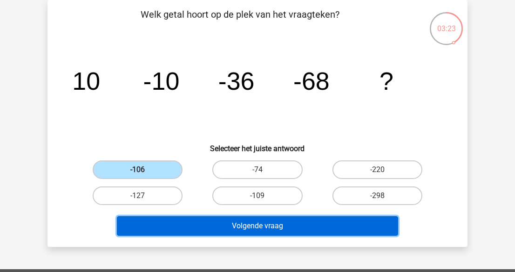
click at [239, 225] on button "Volgende vraag" at bounding box center [258, 227] width 282 height 20
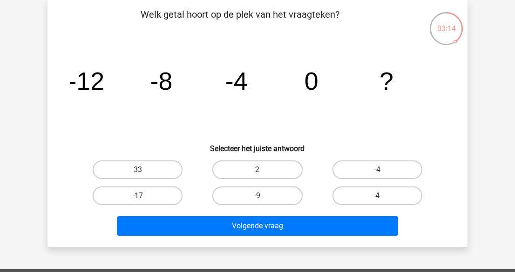
click at [367, 195] on label "4" at bounding box center [378, 196] width 90 height 19
click at [377, 196] on input "4" at bounding box center [380, 199] width 6 height 6
radio input "true"
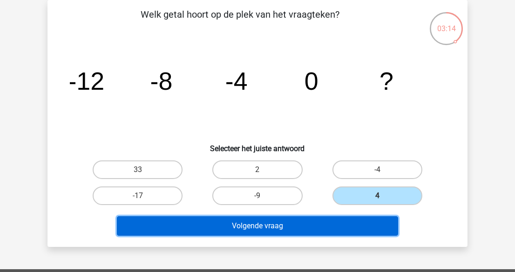
click at [352, 221] on button "Volgende vraag" at bounding box center [258, 227] width 282 height 20
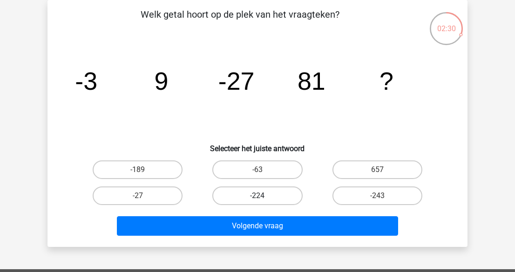
click at [286, 192] on label "-224" at bounding box center [257, 196] width 90 height 19
click at [264, 196] on input "-224" at bounding box center [261, 199] width 6 height 6
radio input "true"
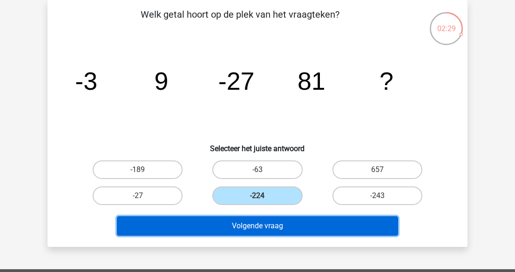
click at [285, 223] on button "Volgende vraag" at bounding box center [258, 227] width 282 height 20
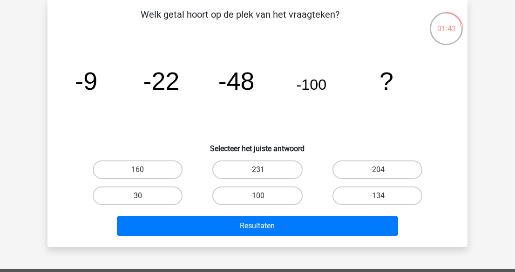
click at [268, 172] on label "-231" at bounding box center [257, 170] width 90 height 19
click at [264, 172] on input "-231" at bounding box center [261, 173] width 6 height 6
radio input "true"
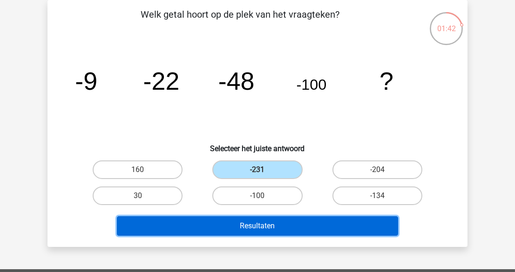
click at [260, 223] on button "Resultaten" at bounding box center [258, 227] width 282 height 20
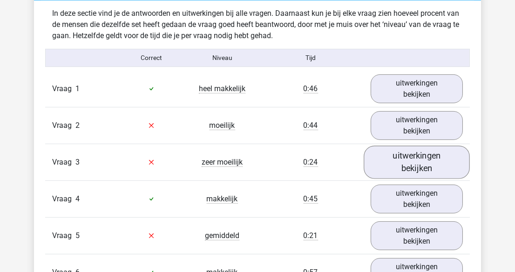
scroll to position [720, 0]
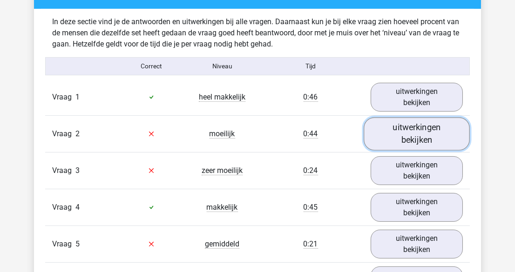
click at [415, 137] on link "uitwerkingen bekijken" at bounding box center [417, 133] width 106 height 33
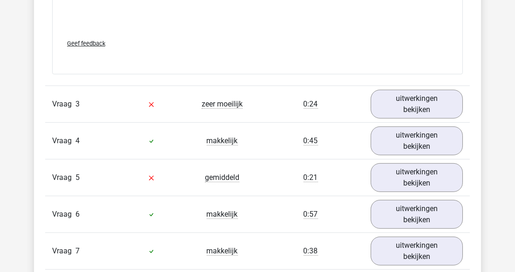
scroll to position [1355, 0]
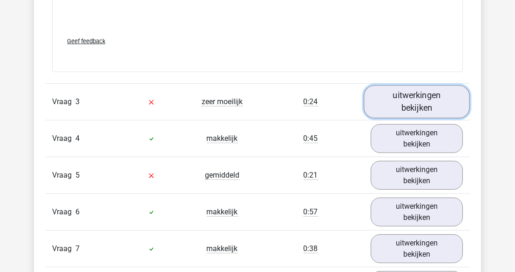
click at [394, 105] on link "uitwerkingen bekijken" at bounding box center [417, 102] width 106 height 33
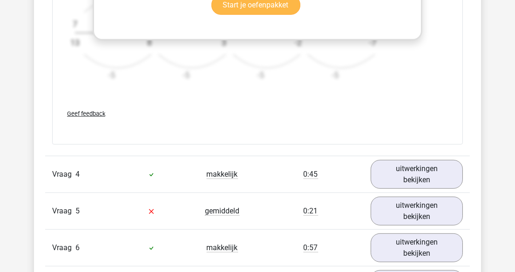
scroll to position [1905, 0]
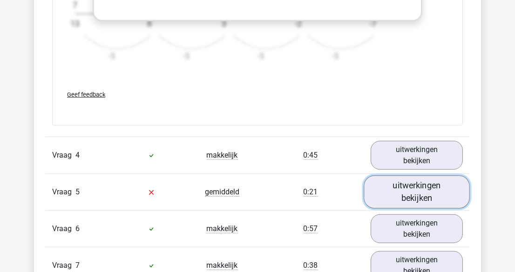
click at [409, 184] on link "uitwerkingen bekijken" at bounding box center [417, 192] width 106 height 33
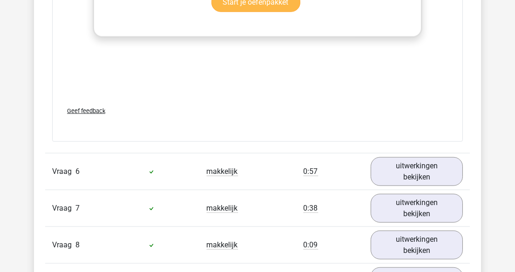
scroll to position [2625, 0]
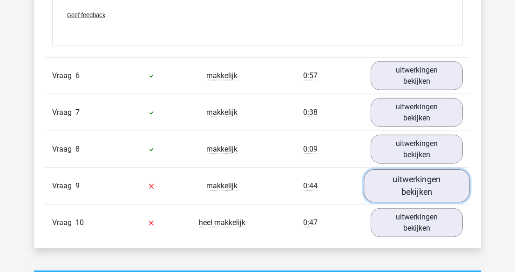
click at [418, 177] on link "uitwerkingen bekijken" at bounding box center [417, 186] width 106 height 33
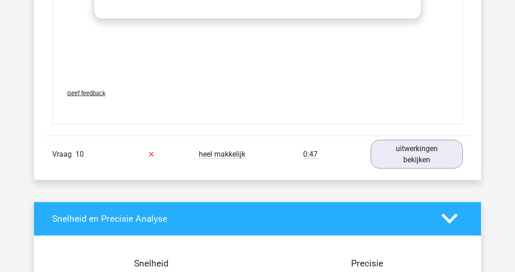
scroll to position [3260, 0]
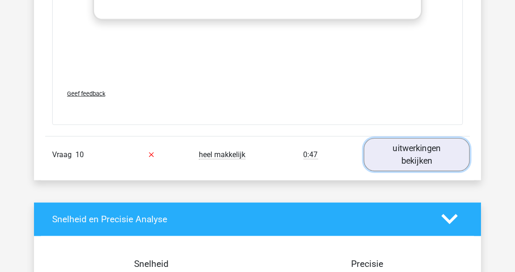
click at [422, 149] on link "uitwerkingen bekijken" at bounding box center [417, 154] width 106 height 33
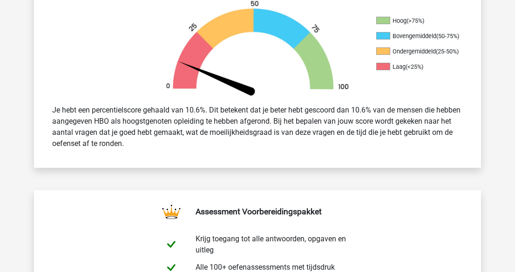
scroll to position [0, 0]
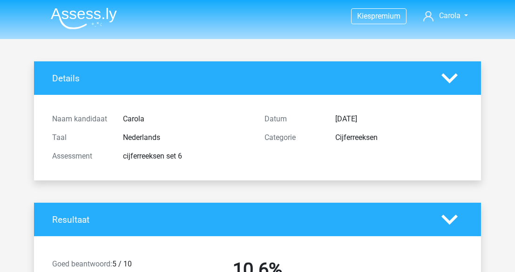
click at [83, 13] on img at bounding box center [84, 18] width 66 height 22
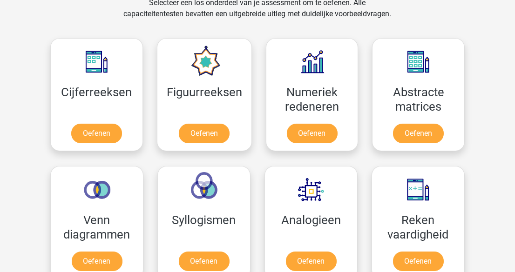
scroll to position [423, 0]
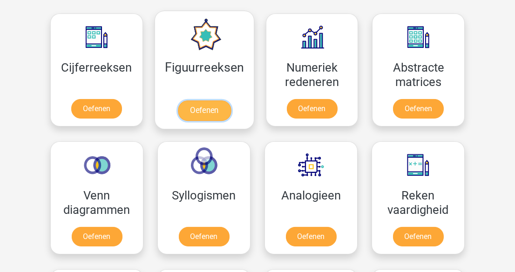
click at [208, 104] on link "Oefenen" at bounding box center [203, 111] width 53 height 20
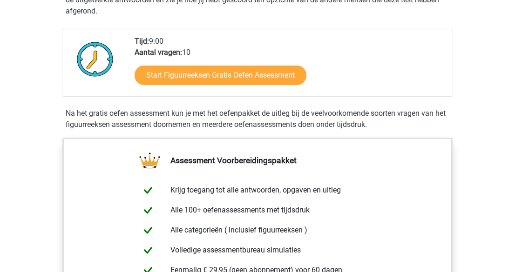
scroll to position [423, 0]
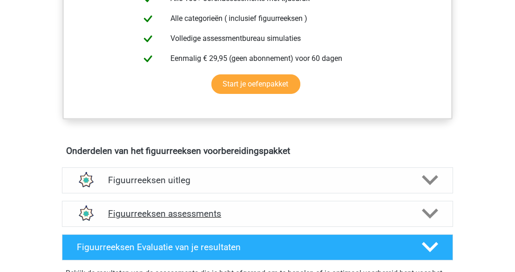
click at [431, 208] on icon at bounding box center [430, 214] width 16 height 16
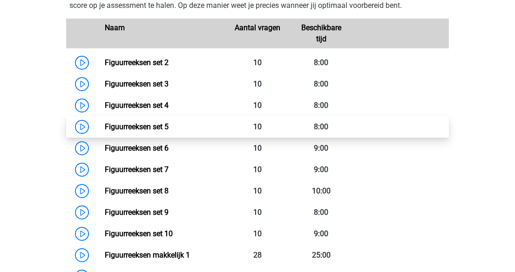
scroll to position [635, 0]
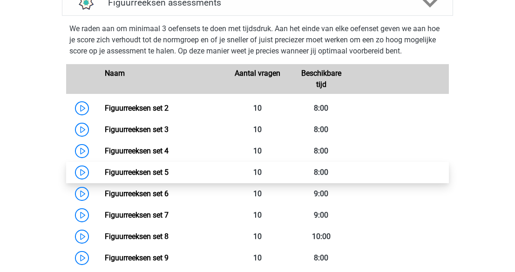
click at [105, 168] on link "Figuurreeksen set 5" at bounding box center [137, 172] width 64 height 9
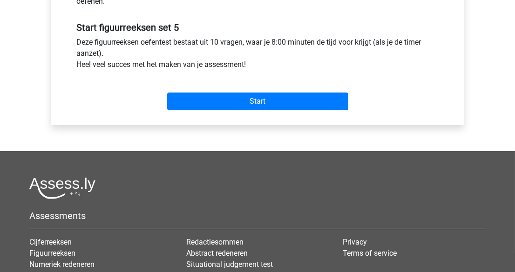
scroll to position [296, 0]
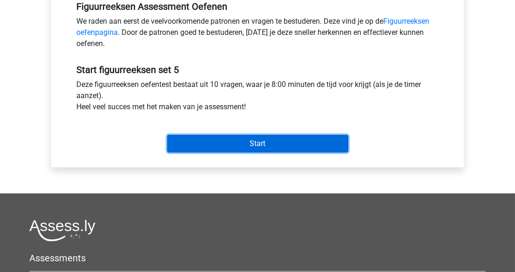
click at [258, 138] on input "Start" at bounding box center [257, 144] width 181 height 18
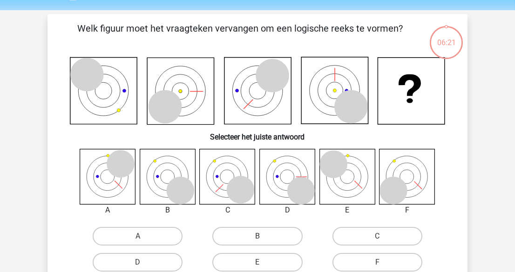
scroll to position [42, 0]
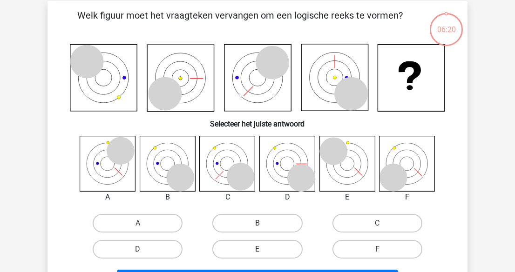
click at [363, 245] on label "F" at bounding box center [378, 249] width 90 height 19
click at [377, 250] on input "F" at bounding box center [380, 253] width 6 height 6
radio input "true"
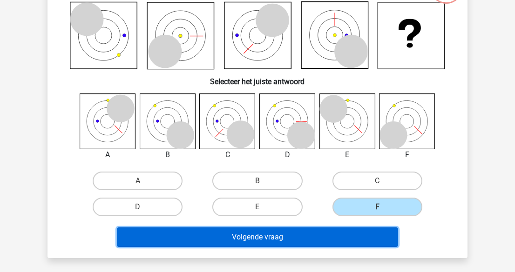
click at [361, 235] on button "Volgende vraag" at bounding box center [258, 238] width 282 height 20
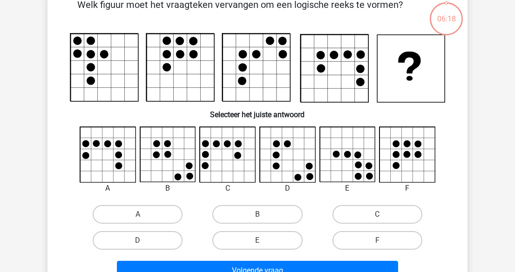
scroll to position [43, 0]
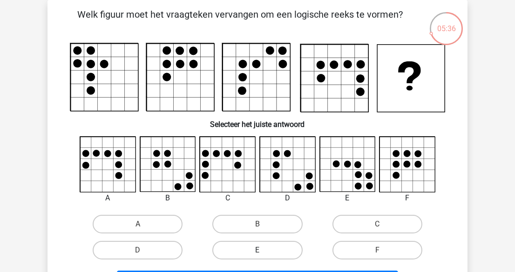
click at [246, 245] on label "E" at bounding box center [257, 250] width 90 height 19
click at [258, 251] on input "E" at bounding box center [261, 254] width 6 height 6
radio input "true"
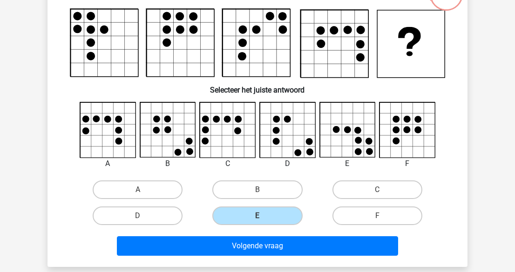
scroll to position [85, 0]
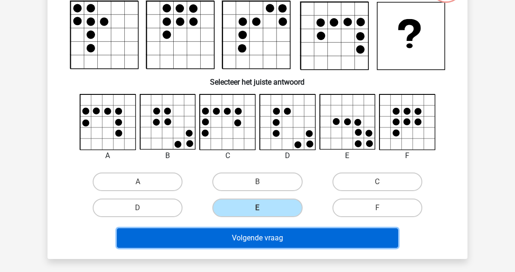
click at [276, 234] on button "Volgende vraag" at bounding box center [258, 239] width 282 height 20
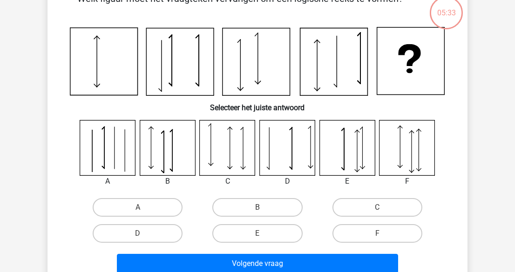
scroll to position [43, 0]
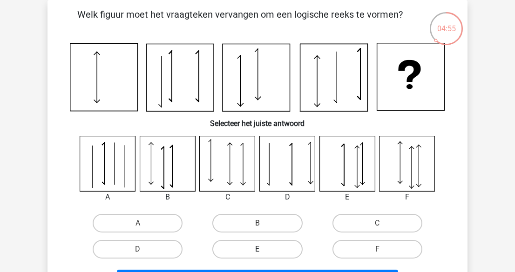
click at [267, 248] on label "E" at bounding box center [257, 249] width 90 height 19
click at [264, 250] on input "E" at bounding box center [261, 253] width 6 height 6
radio input "true"
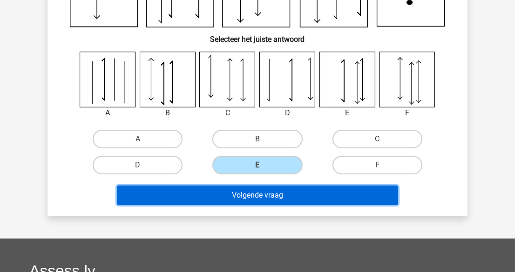
click at [273, 195] on button "Volgende vraag" at bounding box center [258, 196] width 282 height 20
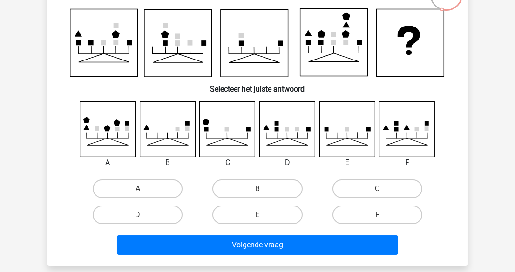
scroll to position [85, 0]
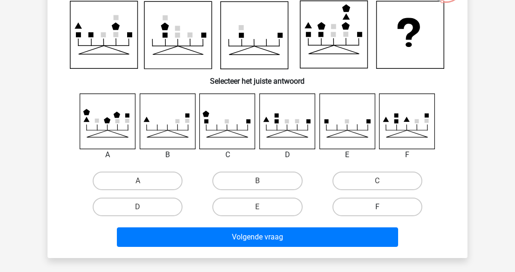
click at [384, 209] on label "F" at bounding box center [378, 207] width 90 height 19
click at [383, 209] on input "F" at bounding box center [380, 210] width 6 height 6
radio input "true"
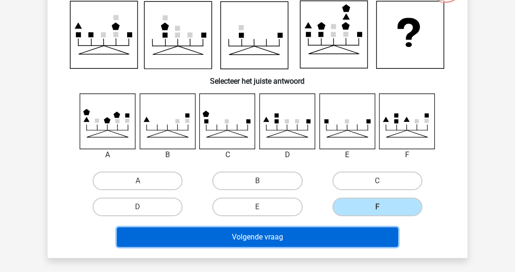
click at [366, 235] on button "Volgende vraag" at bounding box center [258, 238] width 282 height 20
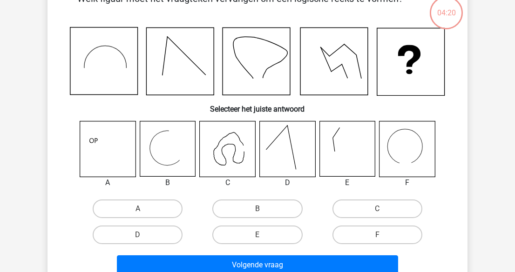
scroll to position [43, 0]
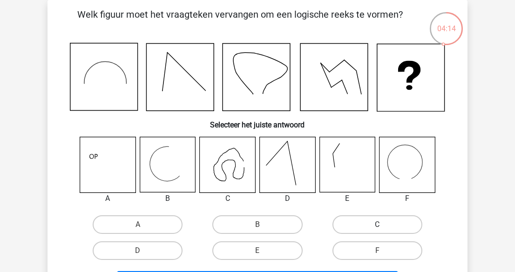
click at [385, 220] on label "C" at bounding box center [378, 225] width 90 height 19
click at [383, 225] on input "C" at bounding box center [380, 228] width 6 height 6
radio input "true"
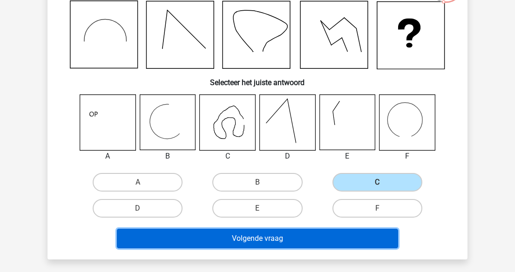
click at [359, 236] on button "Volgende vraag" at bounding box center [258, 239] width 282 height 20
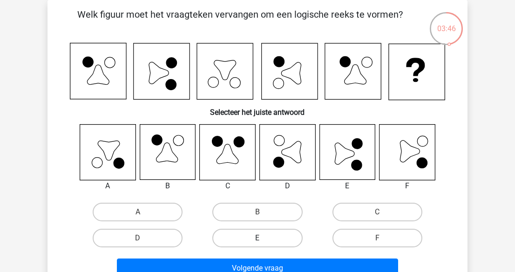
click at [272, 234] on label "E" at bounding box center [257, 238] width 90 height 19
click at [264, 238] on input "E" at bounding box center [261, 241] width 6 height 6
radio input "true"
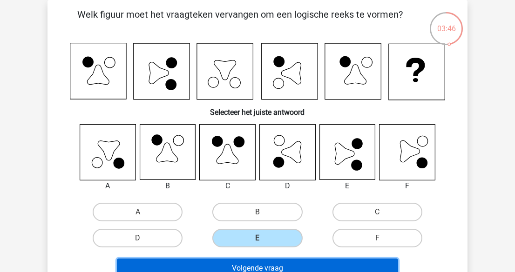
click at [284, 263] on button "Volgende vraag" at bounding box center [258, 269] width 282 height 20
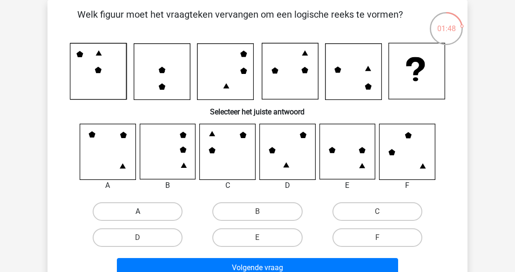
click at [146, 205] on label "A" at bounding box center [138, 212] width 90 height 19
click at [144, 212] on input "A" at bounding box center [141, 215] width 6 height 6
radio input "true"
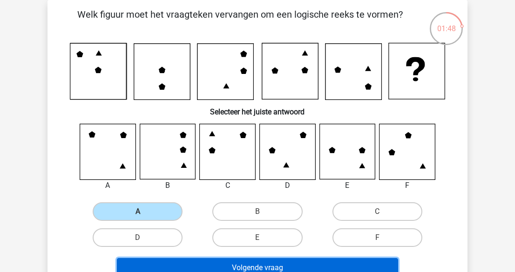
click at [229, 259] on button "Volgende vraag" at bounding box center [258, 269] width 282 height 20
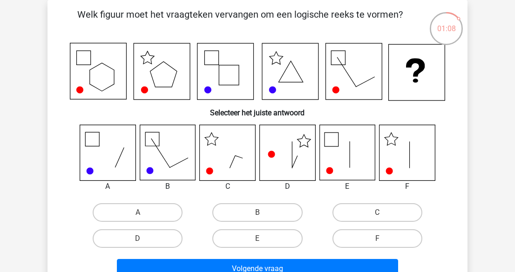
click at [373, 227] on div "F" at bounding box center [378, 239] width 120 height 26
click at [374, 235] on label "F" at bounding box center [378, 239] width 90 height 19
click at [377, 239] on input "F" at bounding box center [380, 242] width 6 height 6
radio input "true"
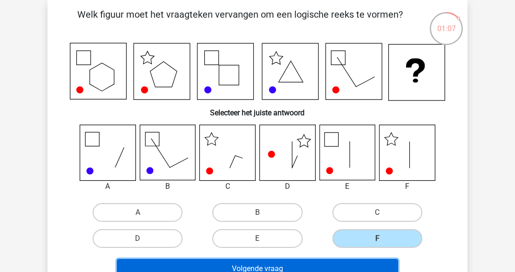
click at [351, 261] on button "Volgende vraag" at bounding box center [258, 269] width 282 height 20
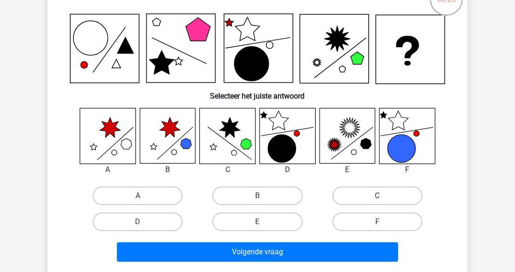
scroll to position [85, 0]
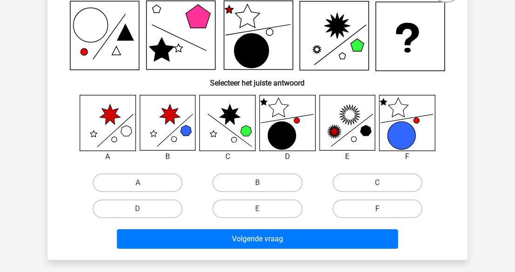
click at [389, 205] on label "F" at bounding box center [378, 209] width 90 height 19
click at [383, 209] on input "F" at bounding box center [380, 212] width 6 height 6
radio input "true"
click at [291, 182] on label "B" at bounding box center [257, 183] width 90 height 19
click at [264, 183] on input "B" at bounding box center [261, 186] width 6 height 6
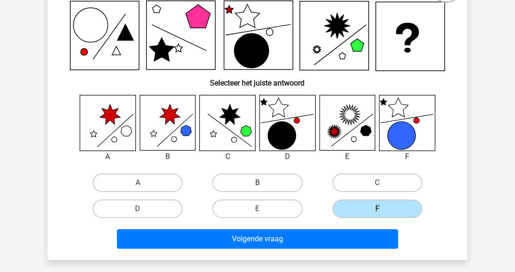
radio input "true"
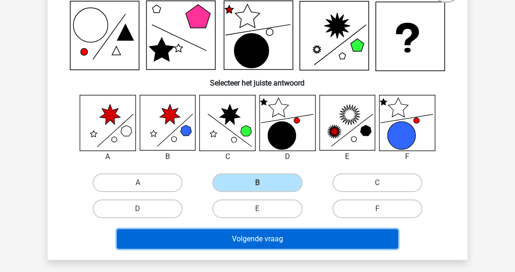
click at [317, 231] on button "Volgende vraag" at bounding box center [258, 240] width 282 height 20
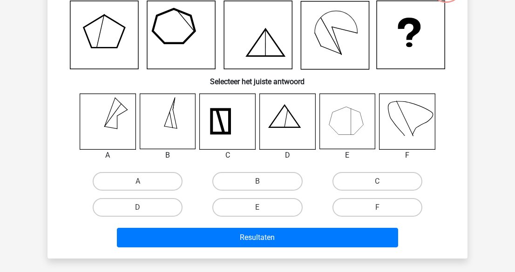
scroll to position [43, 0]
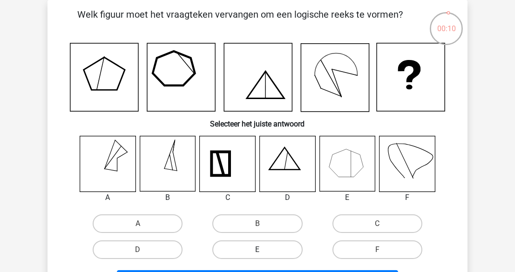
click at [258, 245] on label "E" at bounding box center [257, 250] width 90 height 19
click at [258, 250] on input "E" at bounding box center [261, 253] width 6 height 6
radio input "true"
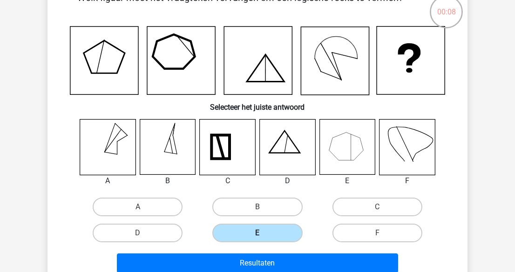
scroll to position [85, 0]
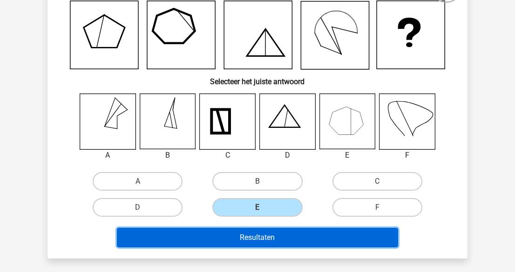
click at [260, 238] on button "Resultaten" at bounding box center [258, 238] width 282 height 20
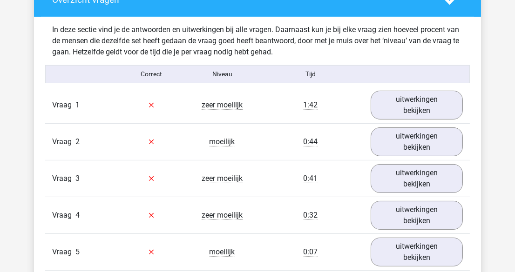
scroll to position [720, 0]
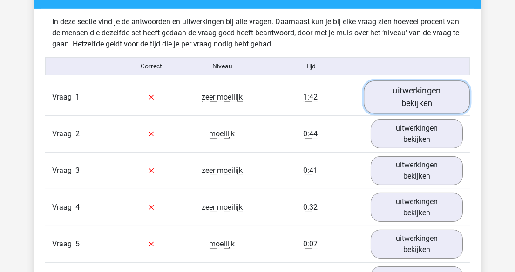
click at [449, 98] on link "uitwerkingen bekijken" at bounding box center [417, 97] width 106 height 33
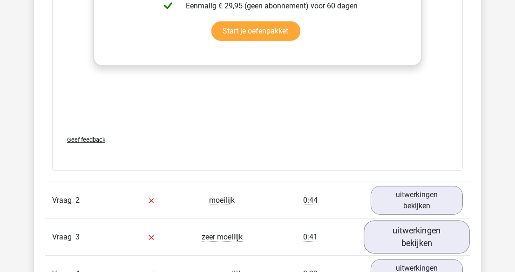
scroll to position [1524, 0]
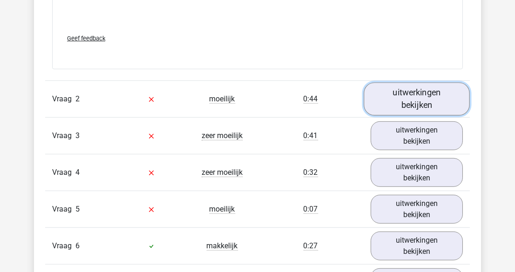
click at [408, 96] on link "uitwerkingen bekijken" at bounding box center [417, 99] width 106 height 33
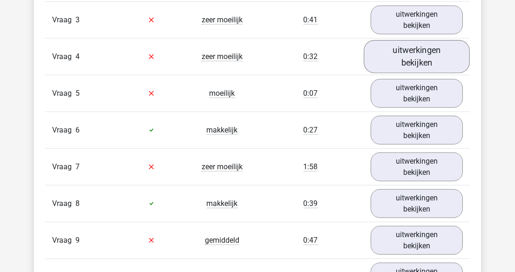
scroll to position [2413, 0]
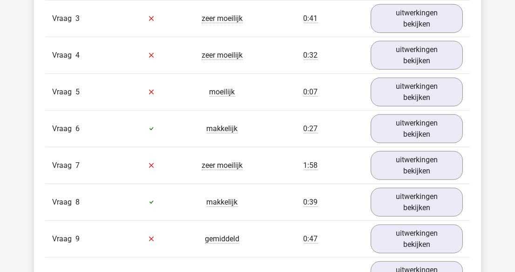
click at [402, 30] on div "Vraag 3 zeer moeilijk 0:41 uitwerkingen bekijken" at bounding box center [257, 18] width 425 height 37
click at [402, 26] on link "uitwerkingen bekijken" at bounding box center [417, 18] width 106 height 33
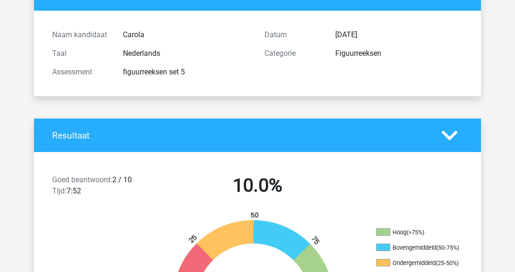
scroll to position [0, 0]
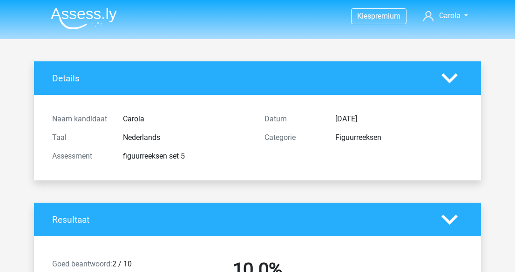
click at [89, 15] on img at bounding box center [84, 18] width 66 height 22
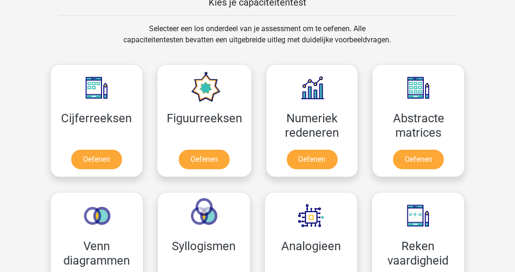
scroll to position [381, 0]
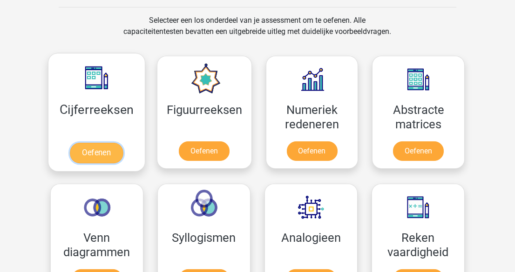
click at [95, 144] on link "Oefenen" at bounding box center [96, 153] width 53 height 20
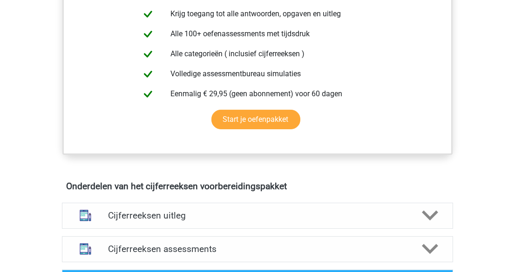
scroll to position [465, 0]
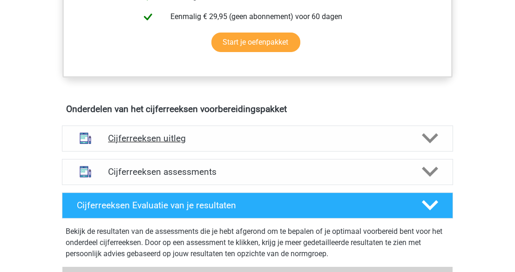
click at [227, 144] on h4 "Cijferreeksen uitleg" at bounding box center [257, 138] width 299 height 11
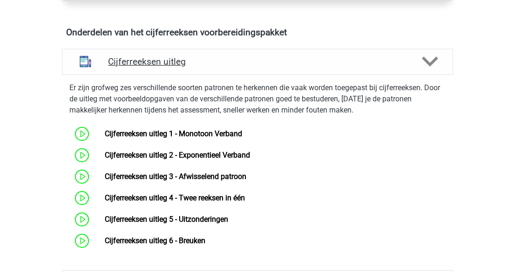
scroll to position [635, 0]
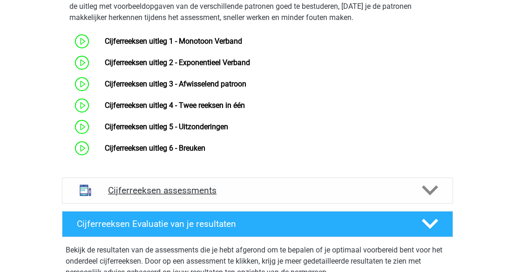
click at [264, 196] on h4 "Cijferreeksen assessments" at bounding box center [257, 190] width 299 height 11
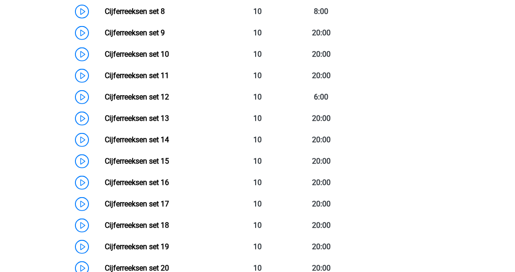
scroll to position [931, 0]
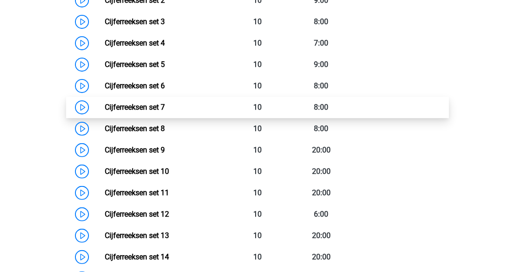
click at [105, 112] on link "Cijferreeksen set 7" at bounding box center [135, 107] width 60 height 9
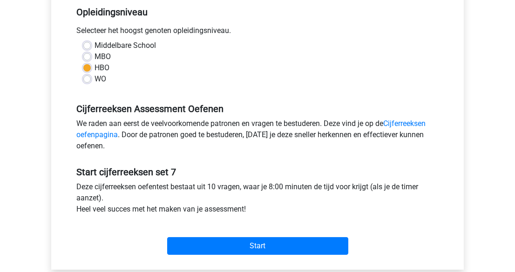
scroll to position [211, 0]
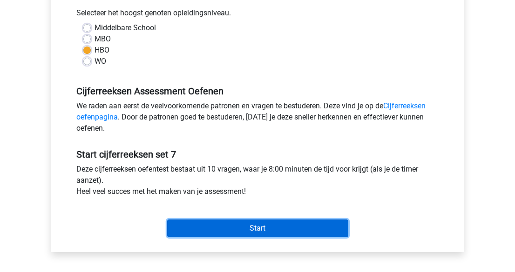
click at [259, 225] on input "Start" at bounding box center [257, 229] width 181 height 18
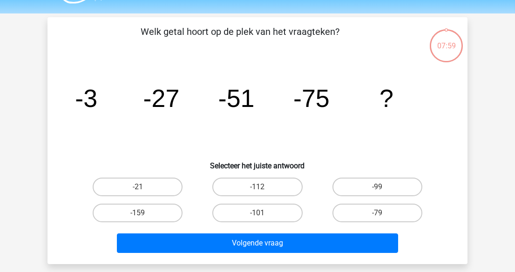
scroll to position [42, 0]
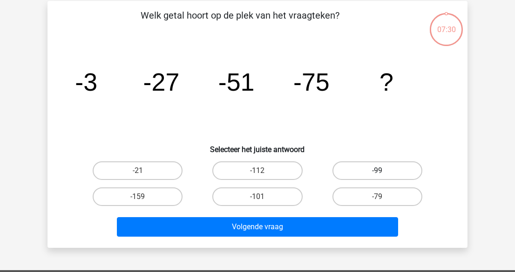
click at [354, 166] on label "-99" at bounding box center [378, 171] width 90 height 19
click at [377, 171] on input "-99" at bounding box center [380, 174] width 6 height 6
radio input "true"
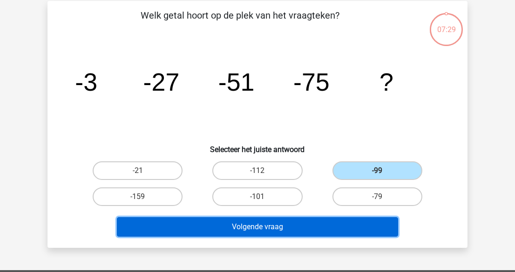
click at [335, 224] on button "Volgende vraag" at bounding box center [258, 228] width 282 height 20
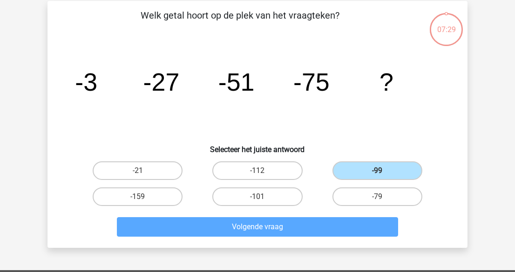
scroll to position [43, 0]
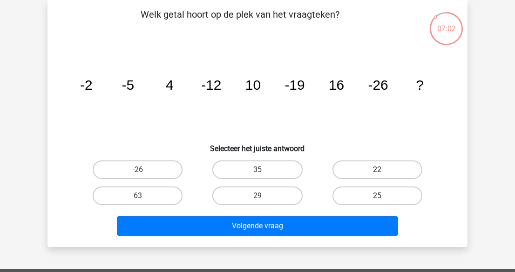
click at [369, 169] on label "22" at bounding box center [378, 170] width 90 height 19
click at [377, 170] on input "22" at bounding box center [380, 173] width 6 height 6
radio input "true"
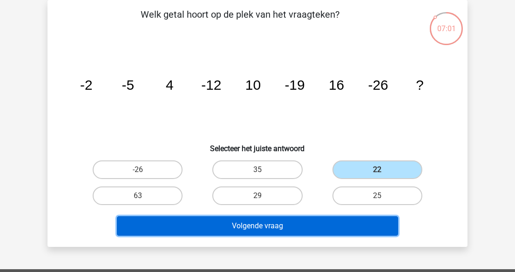
click at [347, 218] on button "Volgende vraag" at bounding box center [258, 227] width 282 height 20
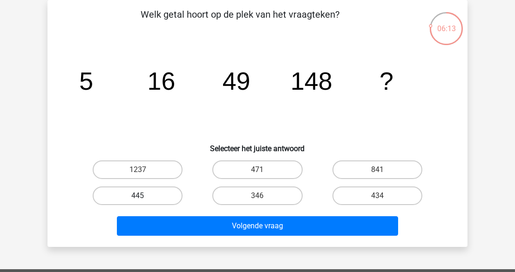
click at [162, 192] on label "445" at bounding box center [138, 196] width 90 height 19
click at [144, 196] on input "445" at bounding box center [141, 199] width 6 height 6
radio input "true"
click at [383, 164] on label "841" at bounding box center [378, 170] width 90 height 19
click at [383, 170] on input "841" at bounding box center [380, 173] width 6 height 6
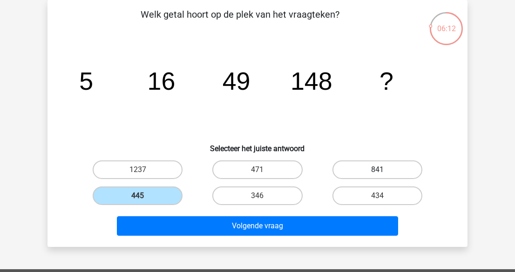
radio input "true"
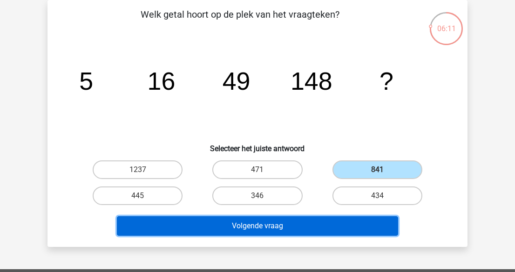
click at [276, 221] on button "Volgende vraag" at bounding box center [258, 227] width 282 height 20
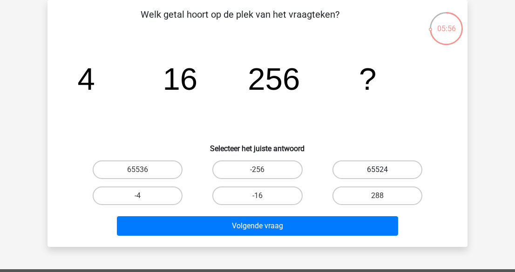
click at [352, 170] on label "65524" at bounding box center [378, 170] width 90 height 19
click at [377, 170] on input "65524" at bounding box center [380, 173] width 6 height 6
radio input "true"
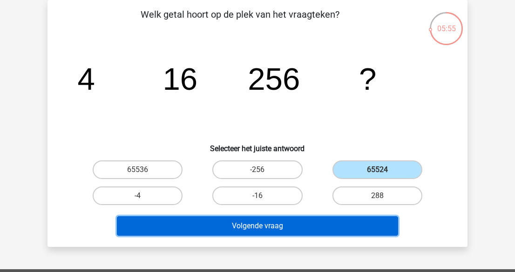
click at [337, 228] on button "Volgende vraag" at bounding box center [258, 227] width 282 height 20
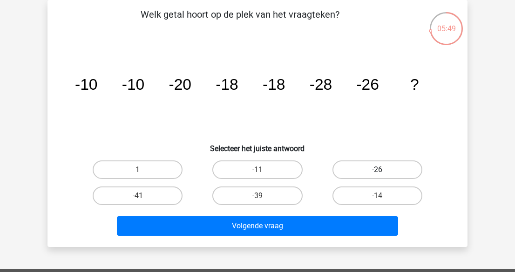
click at [365, 178] on label "-26" at bounding box center [378, 170] width 90 height 19
click at [377, 176] on input "-26" at bounding box center [380, 173] width 6 height 6
radio input "true"
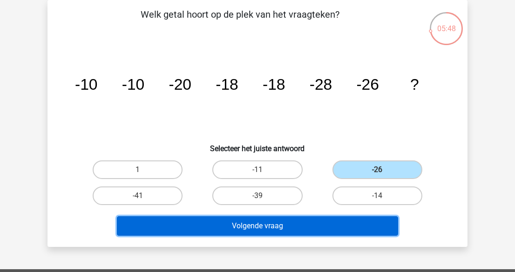
click at [364, 221] on button "Volgende vraag" at bounding box center [258, 227] width 282 height 20
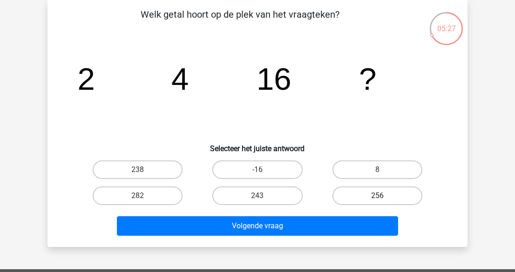
click at [374, 197] on label "256" at bounding box center [378, 196] width 90 height 19
click at [377, 197] on input "256" at bounding box center [380, 199] width 6 height 6
radio input "true"
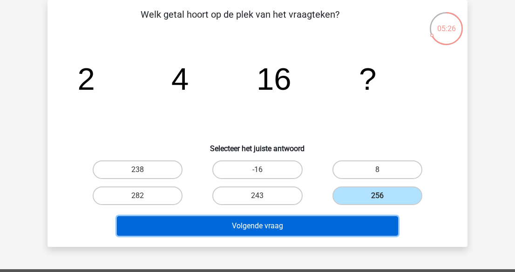
click at [359, 223] on button "Volgende vraag" at bounding box center [258, 227] width 282 height 20
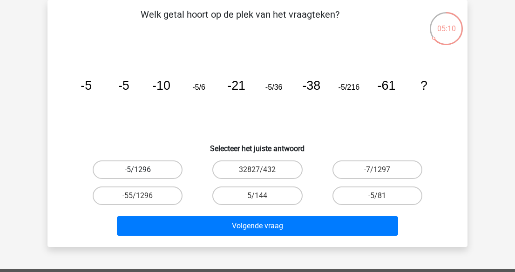
click at [146, 168] on label "-5/1296" at bounding box center [138, 170] width 90 height 19
click at [144, 170] on input "-5/1296" at bounding box center [141, 173] width 6 height 6
radio input "true"
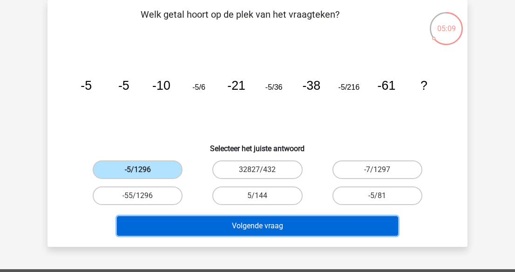
click at [258, 227] on button "Volgende vraag" at bounding box center [258, 227] width 282 height 20
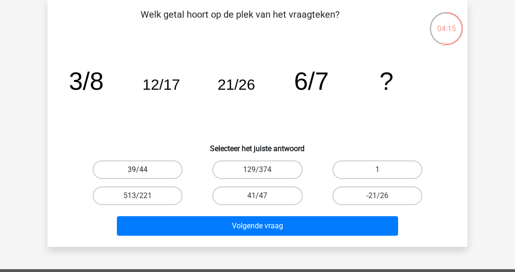
click at [155, 170] on label "39/44" at bounding box center [138, 170] width 90 height 19
click at [144, 170] on input "39/44" at bounding box center [141, 173] width 6 height 6
radio input "true"
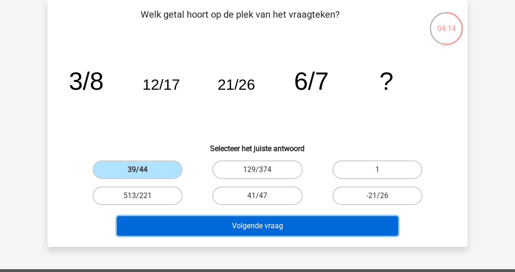
click at [380, 218] on button "Volgende vraag" at bounding box center [258, 227] width 282 height 20
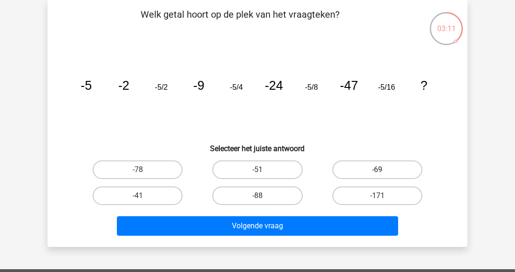
click at [354, 166] on label "-69" at bounding box center [378, 170] width 90 height 19
click at [377, 170] on input "-69" at bounding box center [380, 173] width 6 height 6
radio input "true"
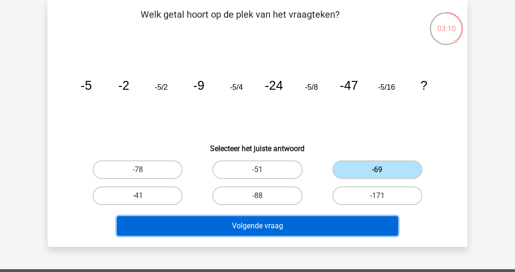
click at [330, 221] on button "Volgende vraag" at bounding box center [258, 227] width 282 height 20
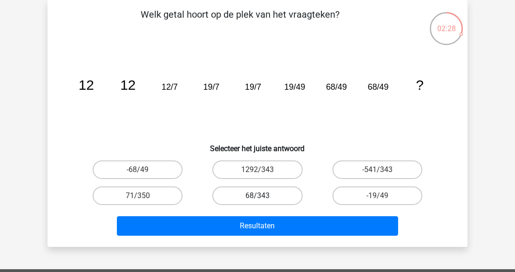
click at [272, 191] on label "68/343" at bounding box center [257, 196] width 90 height 19
click at [264, 196] on input "68/343" at bounding box center [261, 199] width 6 height 6
radio input "true"
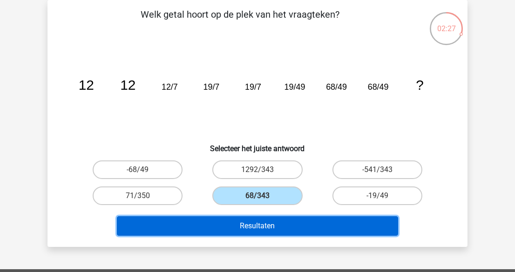
click at [285, 225] on button "Resultaten" at bounding box center [258, 227] width 282 height 20
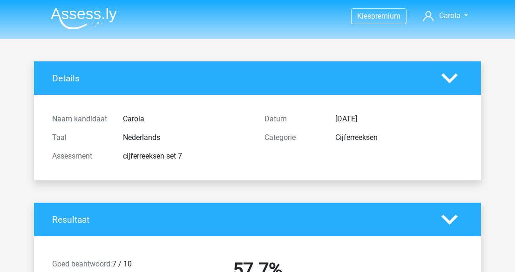
click at [84, 14] on img at bounding box center [84, 18] width 66 height 22
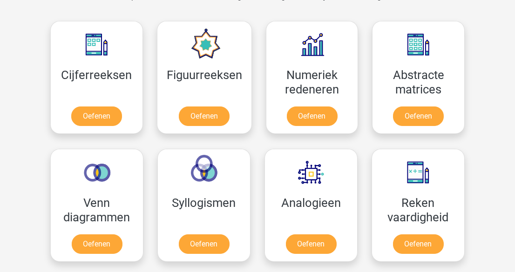
scroll to position [423, 0]
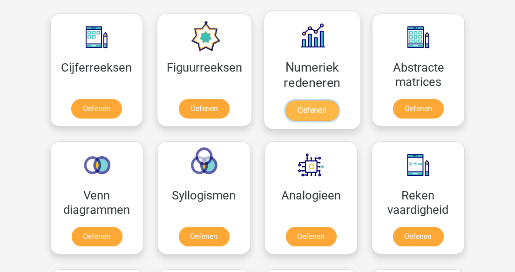
click at [321, 104] on link "Oefenen" at bounding box center [312, 111] width 53 height 20
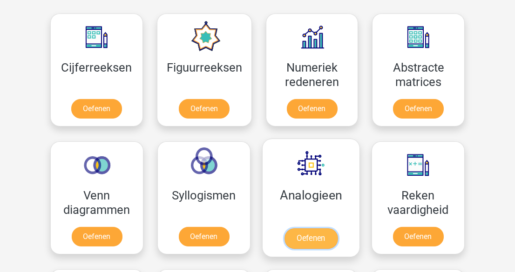
click at [307, 238] on link "Oefenen" at bounding box center [311, 239] width 53 height 20
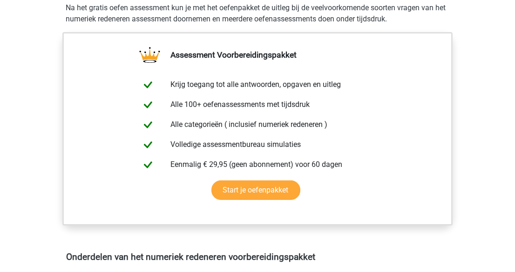
scroll to position [339, 0]
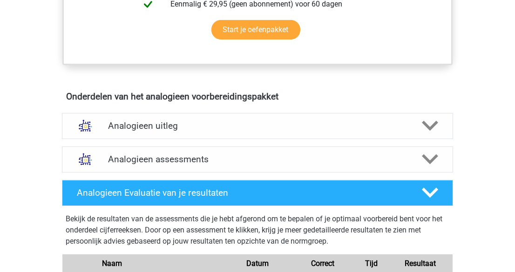
scroll to position [381, 0]
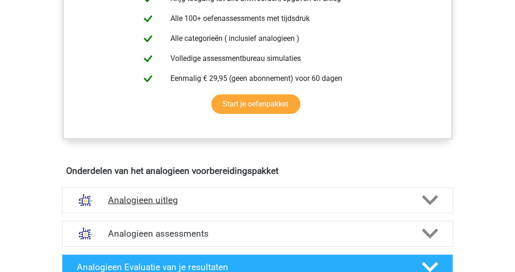
click at [311, 203] on h4 "Analogieen uitleg" at bounding box center [257, 200] width 299 height 11
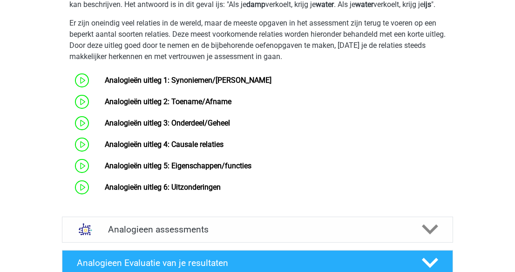
scroll to position [677, 0]
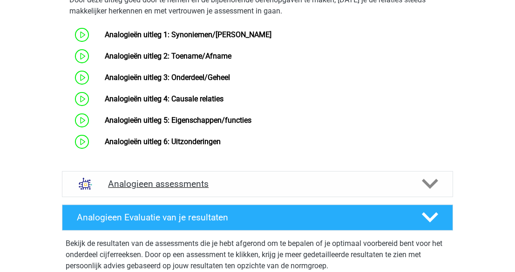
click at [320, 190] on h4 "Analogieen assessments" at bounding box center [257, 184] width 299 height 11
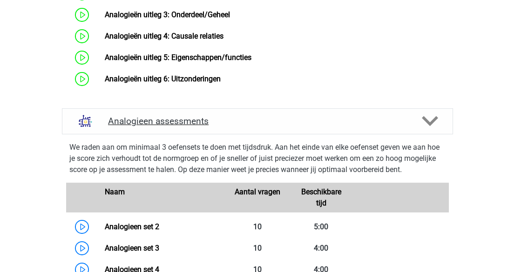
scroll to position [931, 0]
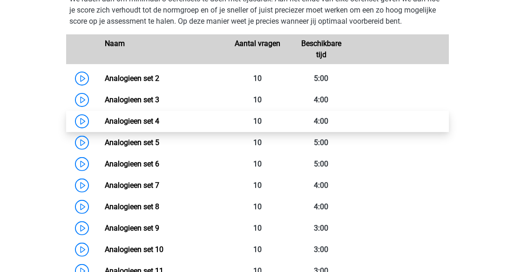
click at [105, 126] on link "Analogieen set 4" at bounding box center [132, 121] width 54 height 9
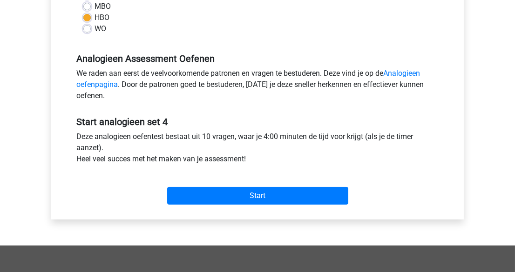
scroll to position [254, 0]
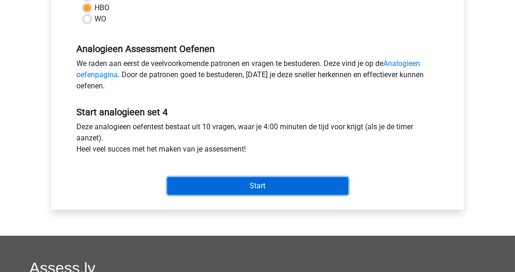
click at [258, 186] on input "Start" at bounding box center [257, 186] width 181 height 18
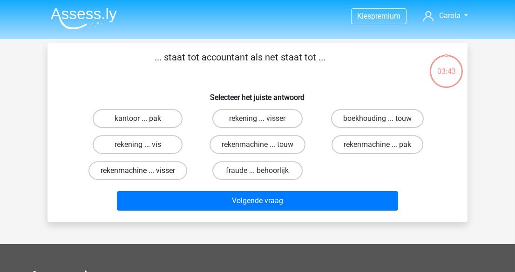
click at [177, 175] on label "rekenmachine ... visser" at bounding box center [138, 171] width 99 height 19
click at [144, 175] on input "rekenmachine ... visser" at bounding box center [141, 174] width 6 height 6
radio input "true"
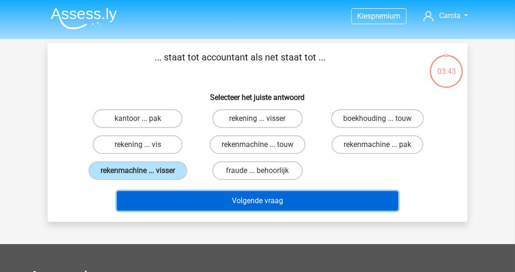
click at [217, 191] on button "Volgende vraag" at bounding box center [258, 201] width 282 height 20
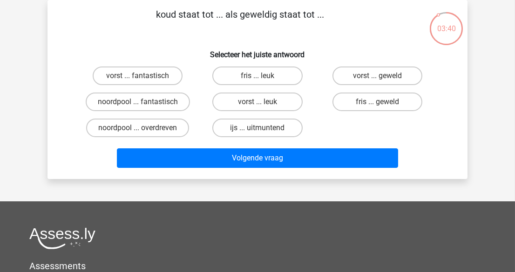
scroll to position [0, 0]
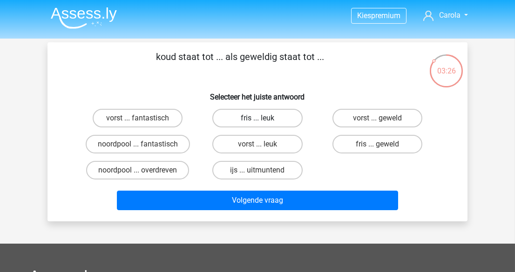
click at [243, 111] on label "fris ... leuk" at bounding box center [257, 118] width 90 height 19
click at [258, 118] on input "fris ... leuk" at bounding box center [261, 121] width 6 height 6
radio input "true"
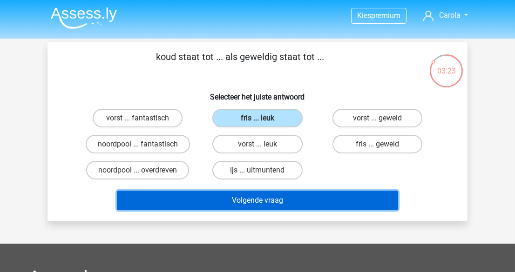
click at [268, 199] on button "Volgende vraag" at bounding box center [258, 201] width 282 height 20
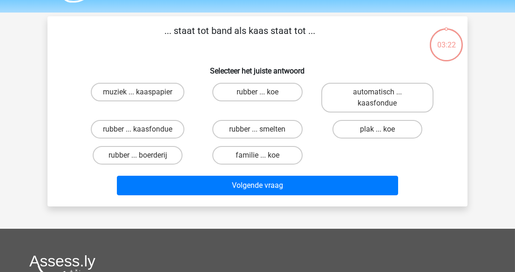
scroll to position [43, 0]
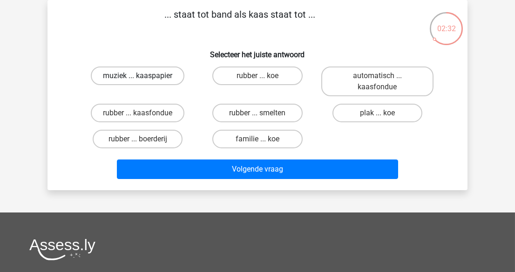
click at [113, 77] on label "muziek ... kaaspapier" at bounding box center [138, 76] width 94 height 19
click at [138, 77] on input "muziek ... kaaspapier" at bounding box center [141, 79] width 6 height 6
radio input "true"
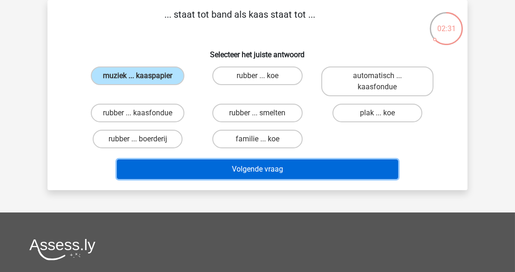
click at [237, 163] on button "Volgende vraag" at bounding box center [258, 170] width 282 height 20
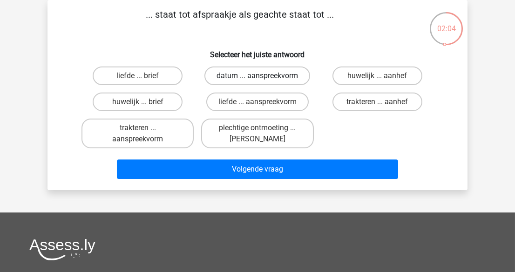
click at [231, 78] on label "datum ... aanspreekvorm" at bounding box center [257, 76] width 106 height 19
click at [258, 78] on input "datum ... aanspreekvorm" at bounding box center [261, 79] width 6 height 6
radio input "true"
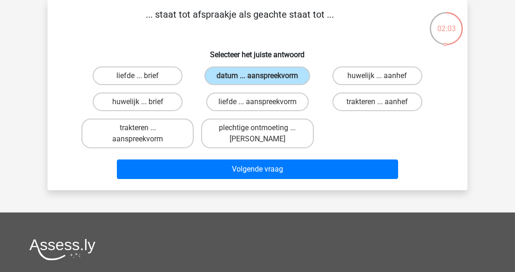
click at [282, 159] on div "Volgende vraag" at bounding box center [257, 167] width 390 height 31
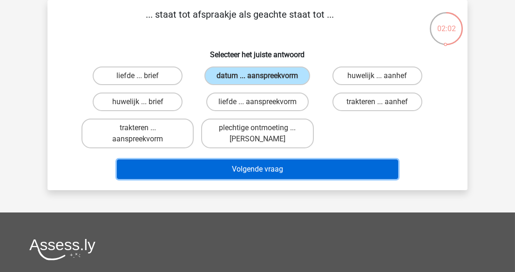
click at [280, 165] on button "Volgende vraag" at bounding box center [258, 170] width 282 height 20
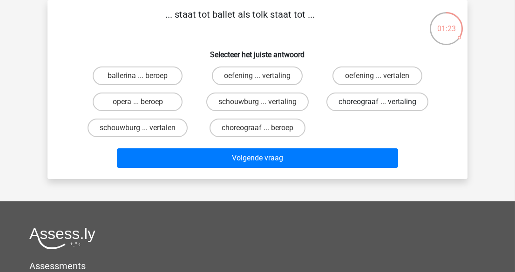
click at [340, 95] on label "choreograaf ... vertaling" at bounding box center [378, 102] width 102 height 19
click at [377, 102] on input "choreograaf ... vertaling" at bounding box center [380, 105] width 6 height 6
radio input "true"
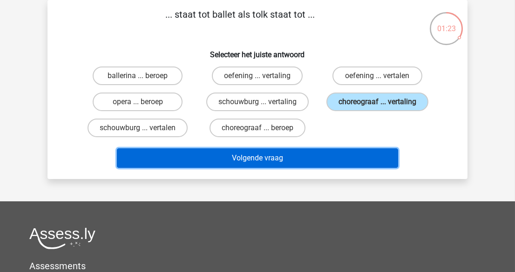
click at [338, 152] on button "Volgende vraag" at bounding box center [258, 159] width 282 height 20
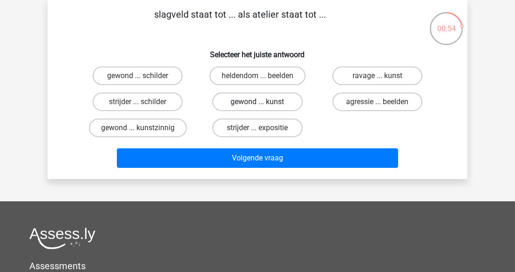
click at [255, 99] on label "gewond ... kunst" at bounding box center [257, 102] width 90 height 19
click at [258, 102] on input "gewond ... kunst" at bounding box center [261, 105] width 6 height 6
radio input "true"
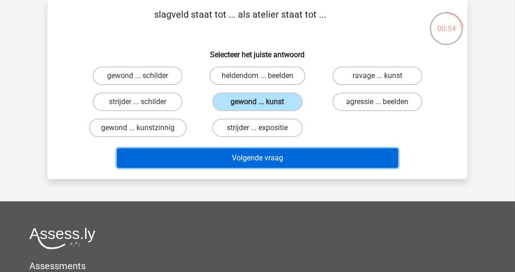
click at [286, 160] on button "Volgende vraag" at bounding box center [258, 159] width 282 height 20
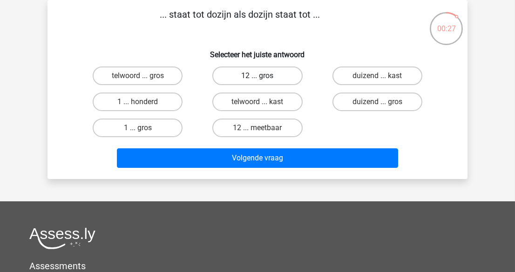
click at [251, 77] on label "12 ... gros" at bounding box center [257, 76] width 90 height 19
click at [258, 77] on input "12 ... gros" at bounding box center [261, 79] width 6 height 6
radio input "true"
click at [261, 105] on input "telwoord ... kast" at bounding box center [261, 105] width 6 height 6
radio input "true"
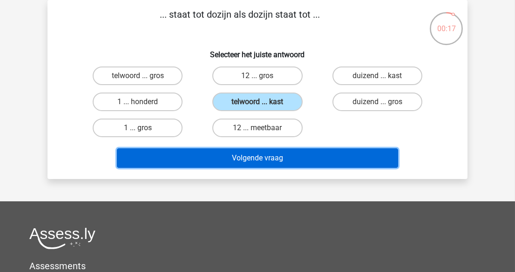
click at [277, 158] on button "Volgende vraag" at bounding box center [258, 159] width 282 height 20
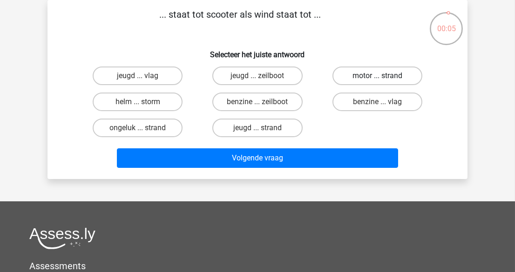
click at [355, 79] on label "motor ... strand" at bounding box center [378, 76] width 90 height 19
click at [377, 79] on input "motor ... strand" at bounding box center [380, 79] width 6 height 6
radio input "true"
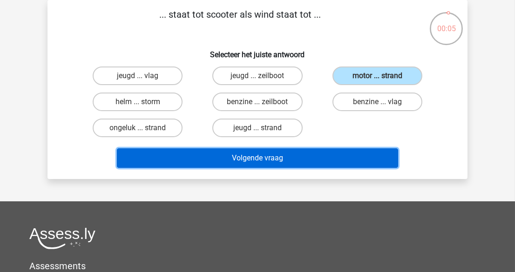
click at [347, 156] on button "Volgende vraag" at bounding box center [258, 159] width 282 height 20
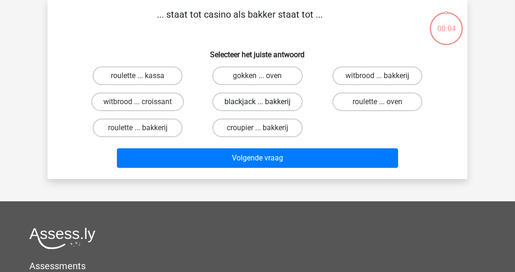
click at [269, 99] on label "blackjack ... bakkerij" at bounding box center [257, 102] width 90 height 19
click at [264, 102] on input "blackjack ... bakkerij" at bounding box center [261, 105] width 6 height 6
radio input "true"
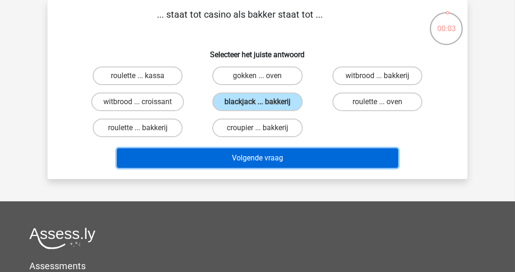
click at [275, 155] on button "Volgende vraag" at bounding box center [258, 159] width 282 height 20
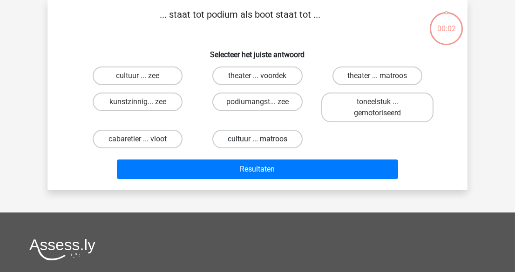
click at [272, 136] on label "cultuur ... matroos" at bounding box center [257, 139] width 90 height 19
click at [264, 139] on input "cultuur ... matroos" at bounding box center [261, 142] width 6 height 6
radio input "true"
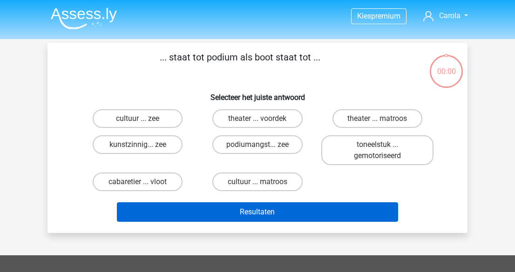
scroll to position [43, 0]
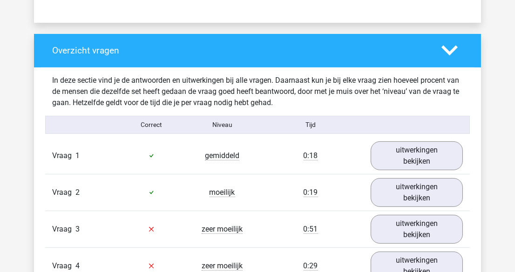
scroll to position [677, 0]
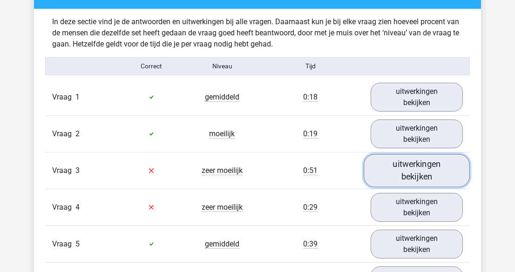
click at [415, 171] on link "uitwerkingen bekijken" at bounding box center [417, 170] width 106 height 33
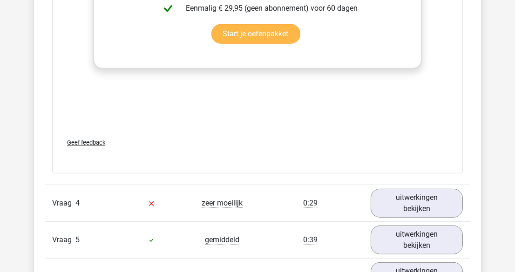
scroll to position [1270, 0]
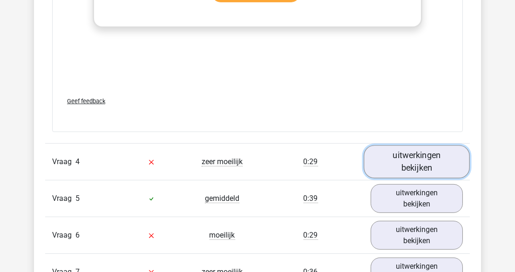
click at [438, 159] on link "uitwerkingen bekijken" at bounding box center [417, 161] width 106 height 33
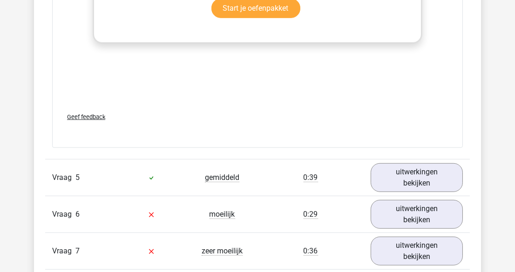
scroll to position [1821, 0]
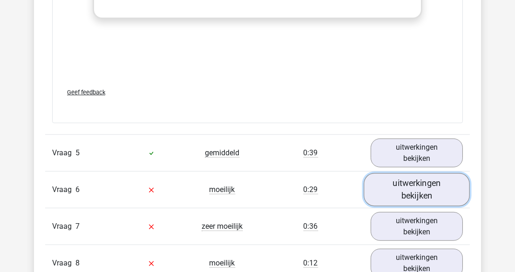
click at [421, 182] on link "uitwerkingen bekijken" at bounding box center [417, 190] width 106 height 33
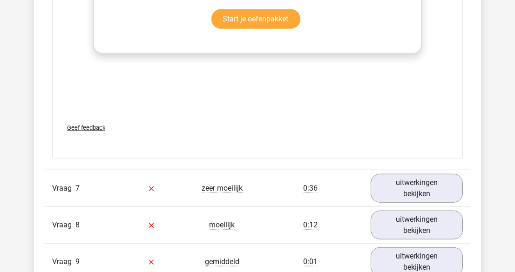
scroll to position [2371, 0]
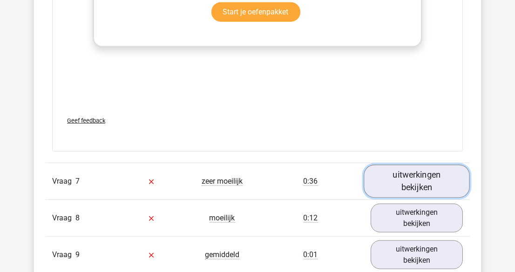
click at [443, 174] on link "uitwerkingen bekijken" at bounding box center [417, 181] width 106 height 33
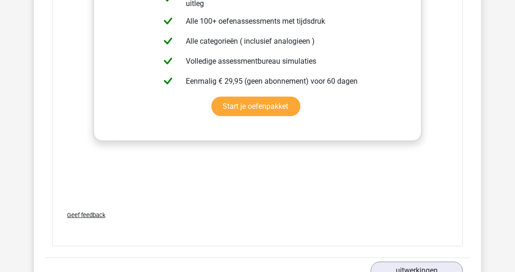
scroll to position [2921, 0]
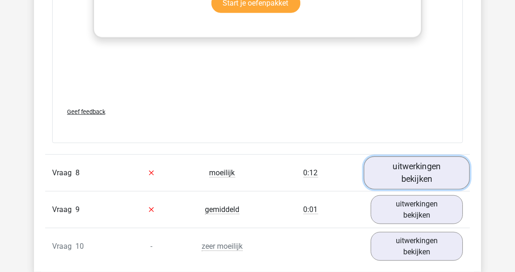
click at [401, 157] on link "uitwerkingen bekijken" at bounding box center [417, 173] width 106 height 33
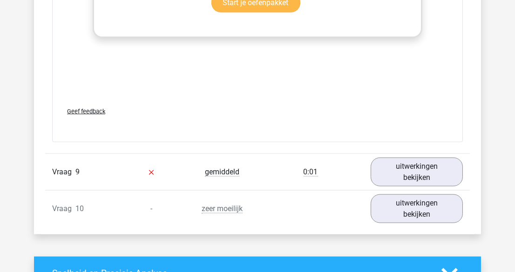
scroll to position [3472, 0]
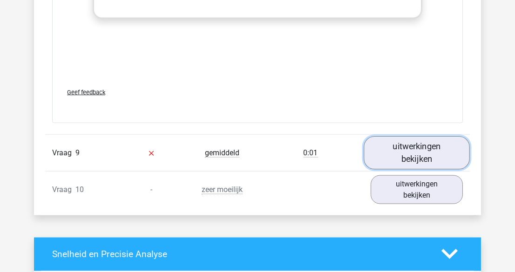
click at [430, 140] on link "uitwerkingen bekijken" at bounding box center [417, 152] width 106 height 33
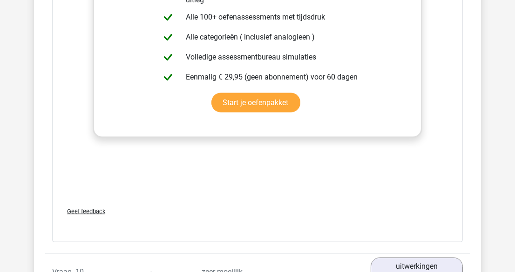
scroll to position [3980, 0]
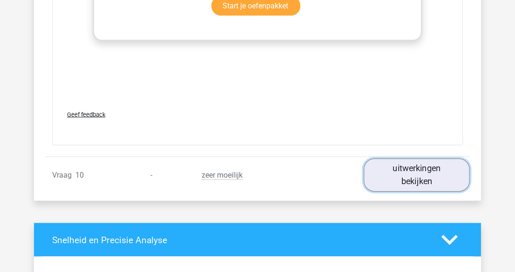
click at [430, 167] on link "uitwerkingen bekijken" at bounding box center [417, 175] width 106 height 33
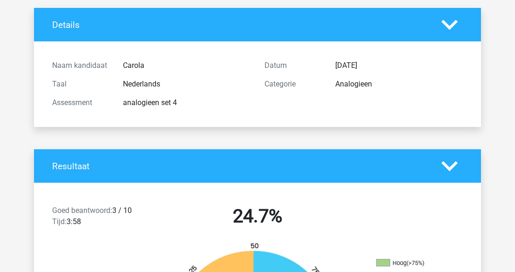
scroll to position [0, 0]
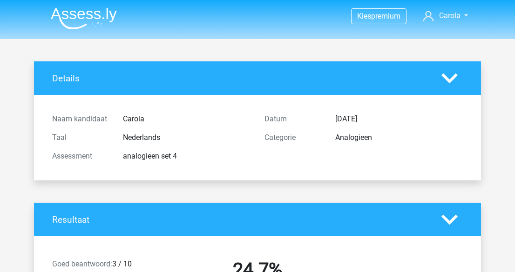
click at [89, 19] on img at bounding box center [84, 18] width 66 height 22
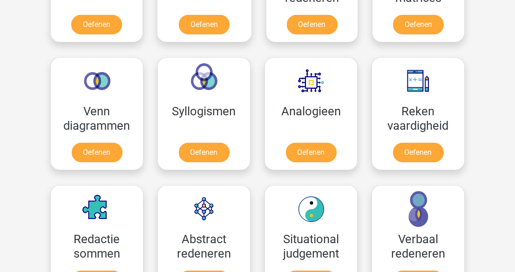
scroll to position [508, 0]
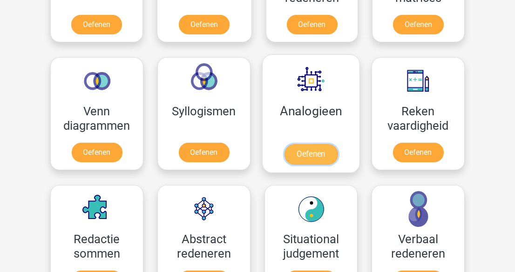
click at [317, 150] on link "Oefenen" at bounding box center [311, 154] width 53 height 20
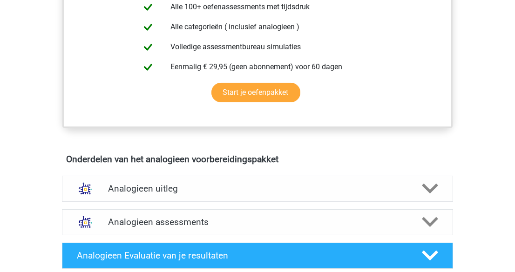
scroll to position [423, 0]
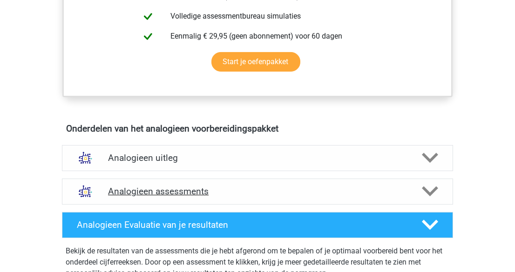
click at [282, 188] on h4 "Analogieen assessments" at bounding box center [257, 191] width 299 height 11
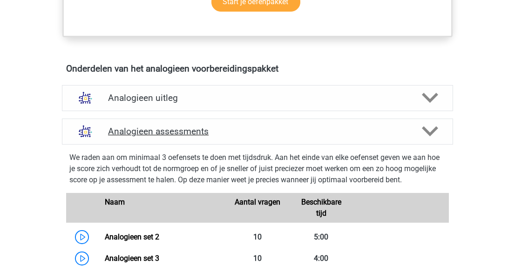
scroll to position [635, 0]
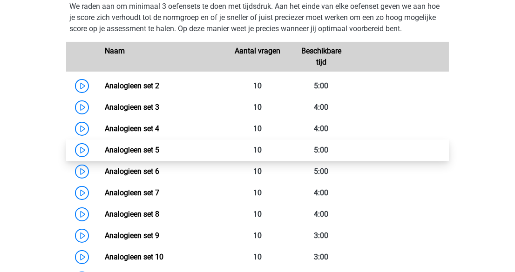
click at [105, 146] on link "Analogieen set 5" at bounding box center [132, 150] width 54 height 9
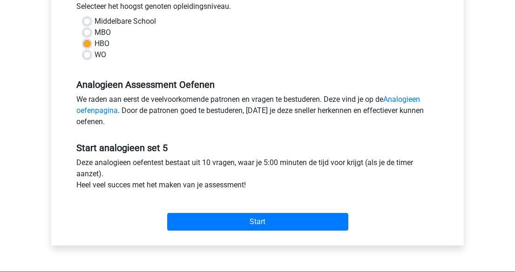
scroll to position [254, 0]
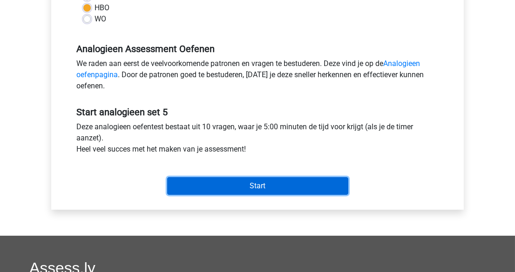
click at [266, 191] on input "Start" at bounding box center [257, 186] width 181 height 18
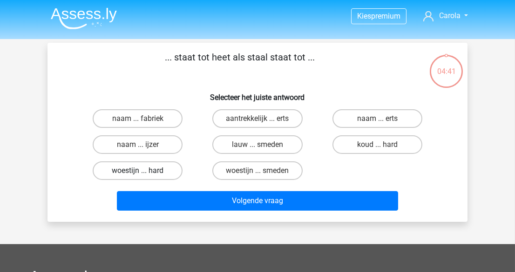
click at [156, 171] on label "woestijn ... hard" at bounding box center [138, 171] width 90 height 19
click at [144, 171] on input "woestijn ... hard" at bounding box center [141, 174] width 6 height 6
radio input "true"
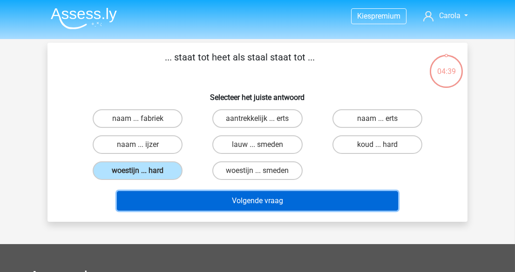
click at [237, 201] on button "Volgende vraag" at bounding box center [258, 201] width 282 height 20
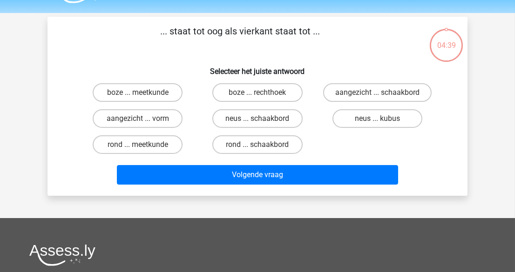
scroll to position [43, 0]
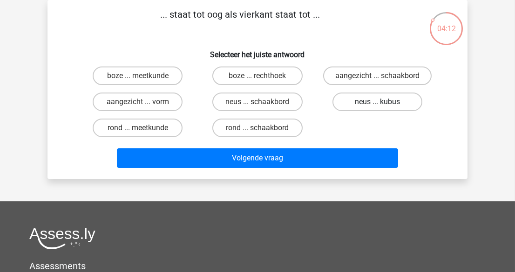
click at [362, 100] on label "neus ... kubus" at bounding box center [378, 102] width 90 height 19
click at [377, 102] on input "neus ... kubus" at bounding box center [380, 105] width 6 height 6
radio input "true"
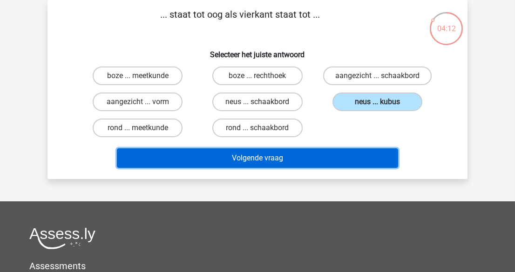
click at [339, 161] on button "Volgende vraag" at bounding box center [258, 159] width 282 height 20
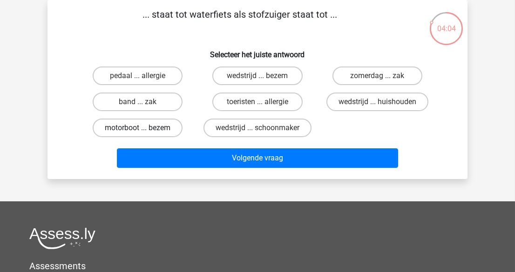
click at [152, 129] on label "motorboot ... bezem" at bounding box center [138, 128] width 90 height 19
click at [144, 129] on input "motorboot ... bezem" at bounding box center [141, 131] width 6 height 6
radio input "true"
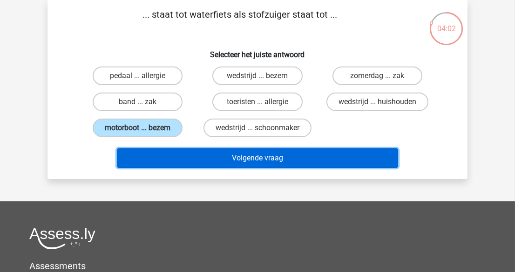
click at [214, 157] on button "Volgende vraag" at bounding box center [258, 159] width 282 height 20
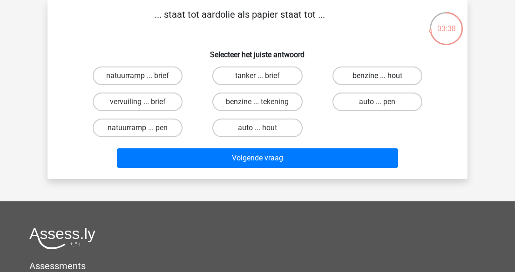
click at [361, 69] on label "benzine ... hout" at bounding box center [378, 76] width 90 height 19
click at [377, 76] on input "benzine ... hout" at bounding box center [380, 79] width 6 height 6
radio input "true"
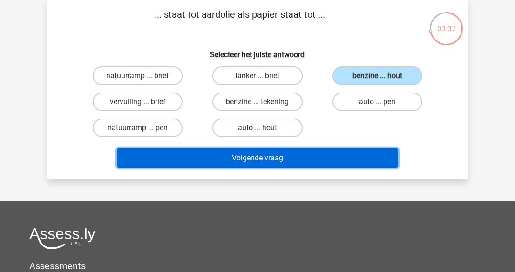
click at [354, 164] on button "Volgende vraag" at bounding box center [258, 159] width 282 height 20
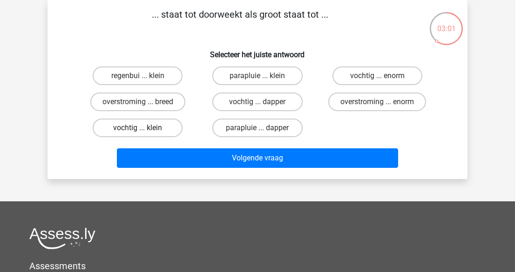
click at [172, 131] on label "vochtig ... klein" at bounding box center [138, 128] width 90 height 19
click at [144, 131] on input "vochtig ... klein" at bounding box center [141, 131] width 6 height 6
radio input "true"
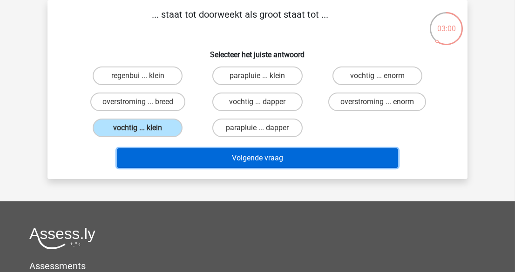
click at [232, 153] on button "Volgende vraag" at bounding box center [258, 159] width 282 height 20
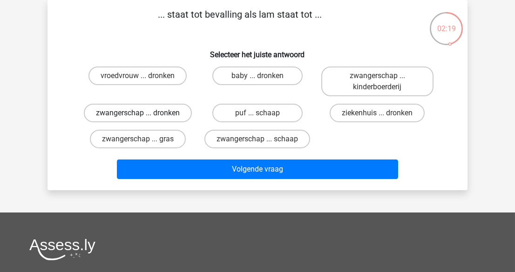
click at [182, 113] on label "zwangerschap ... dronken" at bounding box center [138, 113] width 108 height 19
click at [144, 113] on input "zwangerschap ... dronken" at bounding box center [141, 116] width 6 height 6
radio input "true"
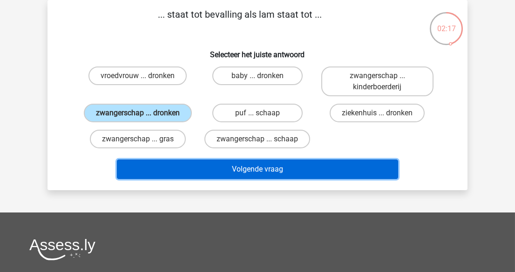
click at [244, 167] on button "Volgende vraag" at bounding box center [258, 170] width 282 height 20
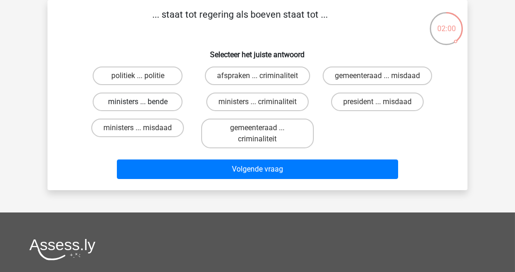
click at [153, 102] on label "ministers ... bende" at bounding box center [138, 102] width 90 height 19
click at [144, 102] on input "ministers ... bende" at bounding box center [141, 105] width 6 height 6
radio input "true"
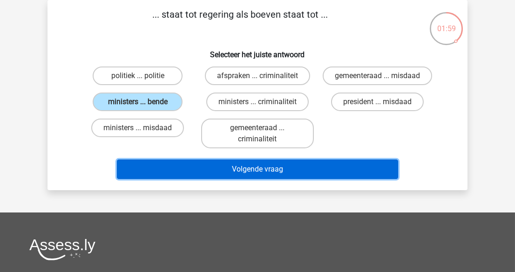
click at [255, 165] on button "Volgende vraag" at bounding box center [258, 170] width 282 height 20
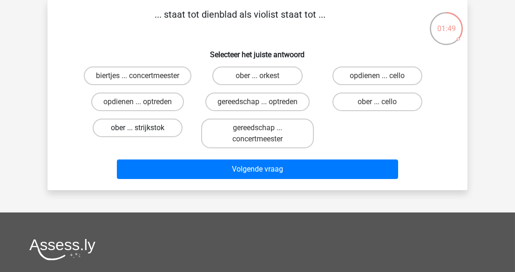
click at [161, 129] on label "ober ... strijkstok" at bounding box center [138, 128] width 90 height 19
click at [144, 129] on input "ober ... strijkstok" at bounding box center [141, 131] width 6 height 6
radio input "true"
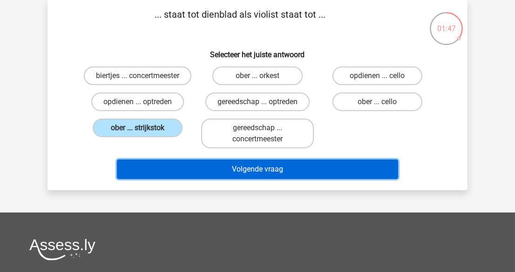
click at [236, 165] on button "Volgende vraag" at bounding box center [258, 170] width 282 height 20
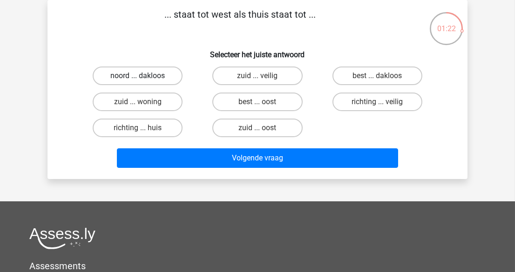
click at [149, 74] on label "noord ... dakloos" at bounding box center [138, 76] width 90 height 19
click at [144, 76] on input "noord ... dakloos" at bounding box center [141, 79] width 6 height 6
radio input "true"
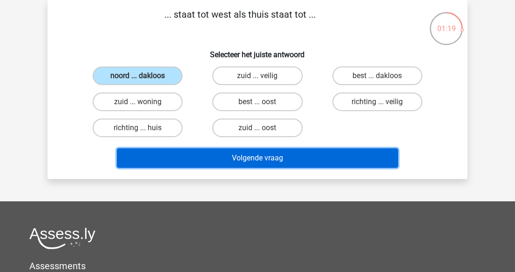
click at [244, 163] on button "Volgende vraag" at bounding box center [258, 159] width 282 height 20
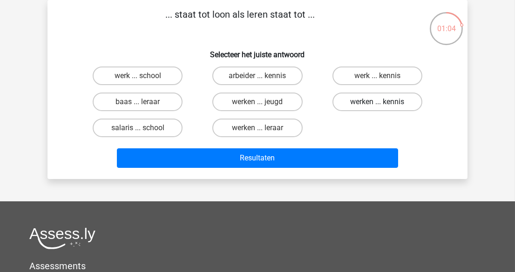
click at [411, 101] on label "werken ... kennis" at bounding box center [378, 102] width 90 height 19
click at [383, 102] on input "werken ... kennis" at bounding box center [380, 105] width 6 height 6
radio input "true"
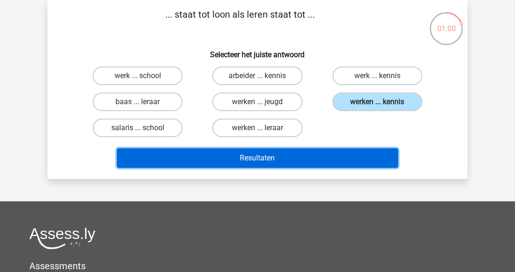
click at [358, 154] on button "Resultaten" at bounding box center [258, 159] width 282 height 20
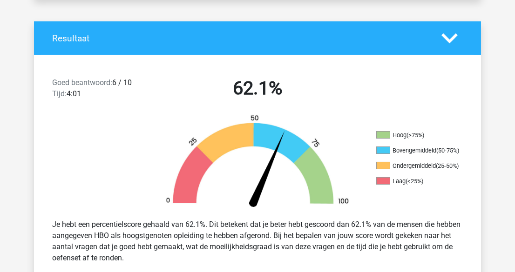
scroll to position [211, 0]
